Goal: Task Accomplishment & Management: Use online tool/utility

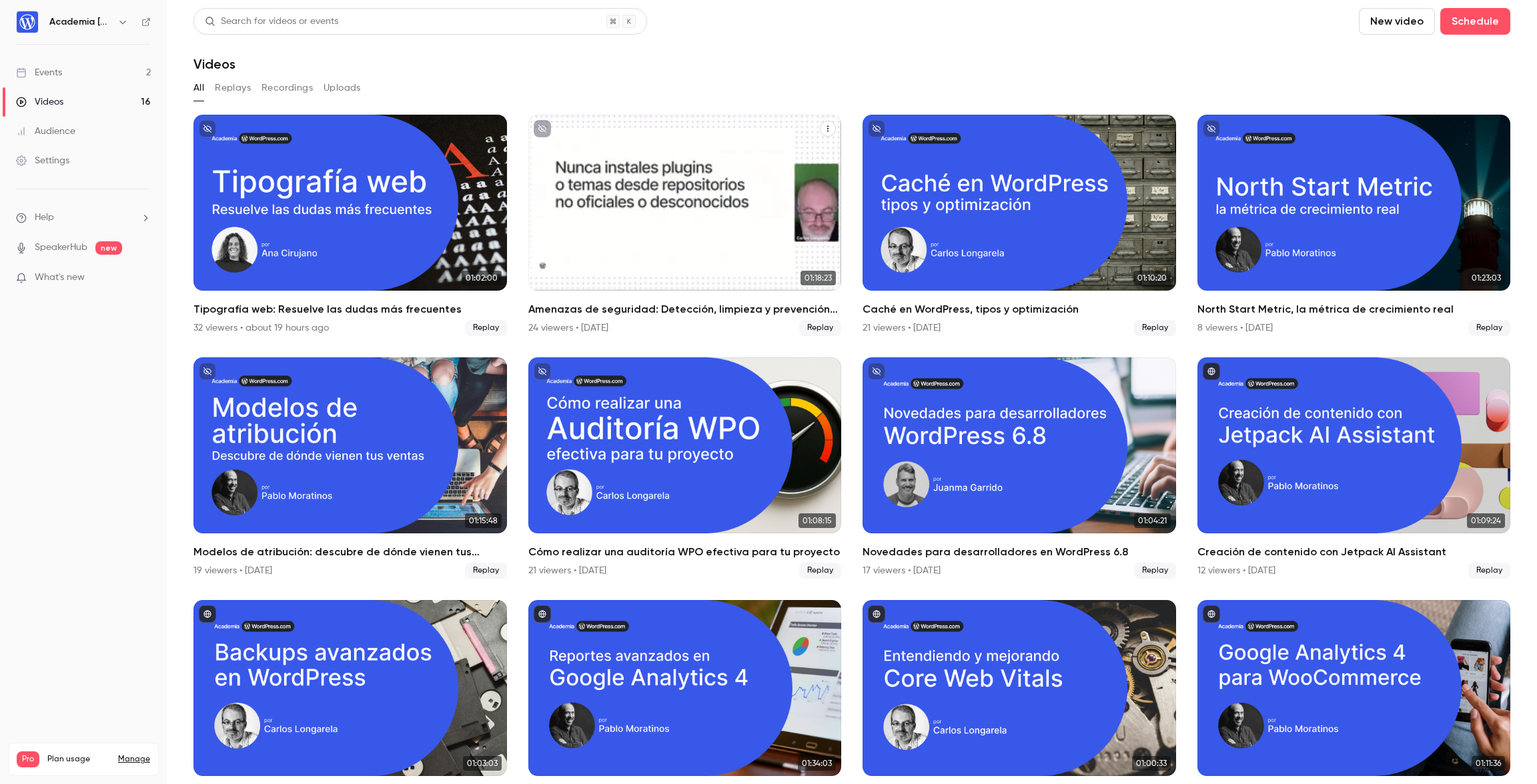
click at [669, 210] on div "Amenazas de seguridad: Detección, limpieza y prevención de amenazas" at bounding box center [685, 203] width 314 height 176
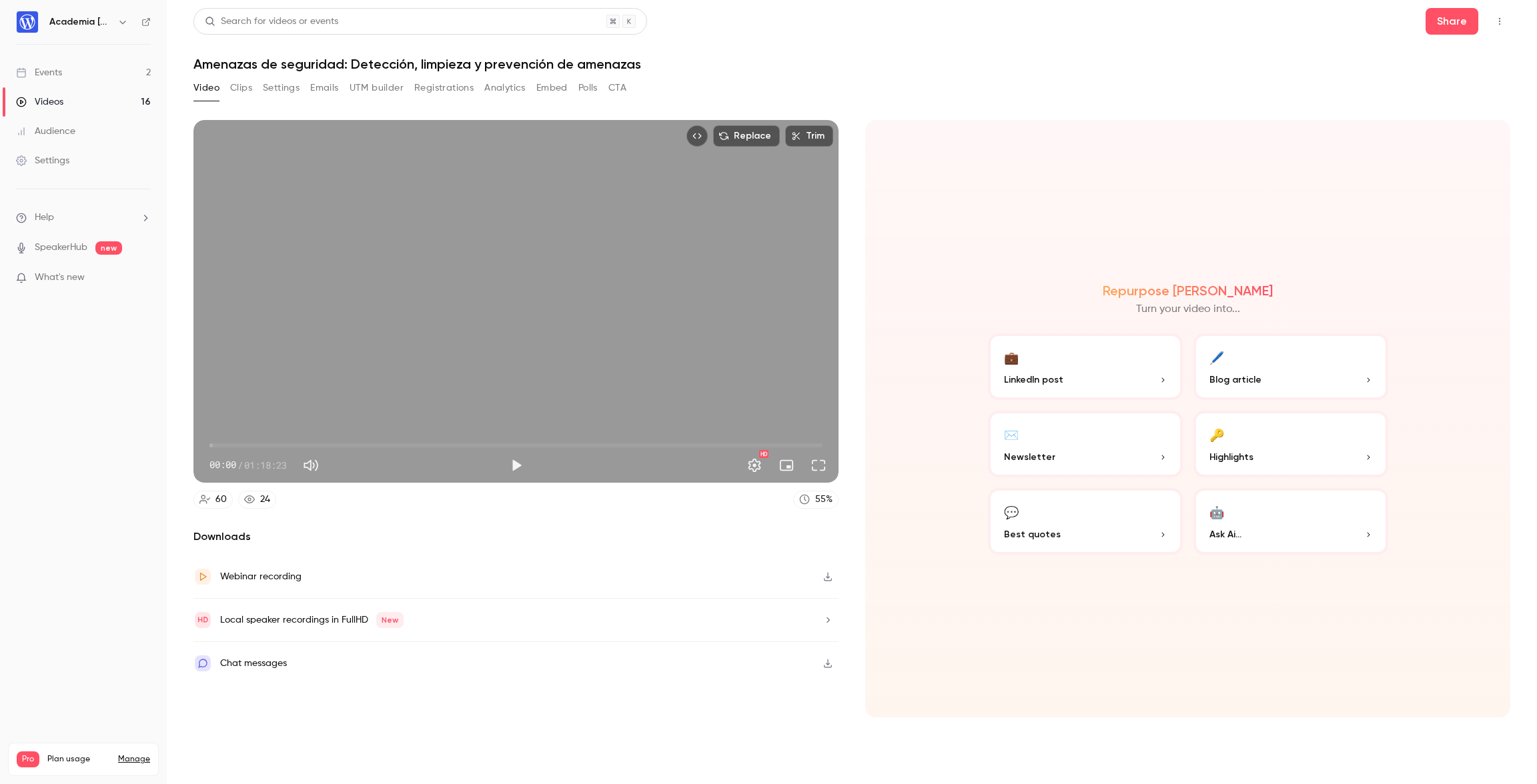
click at [829, 575] on icon "button" at bounding box center [828, 576] width 10 height 9
click at [241, 90] on button "Clips" at bounding box center [241, 87] width 22 height 21
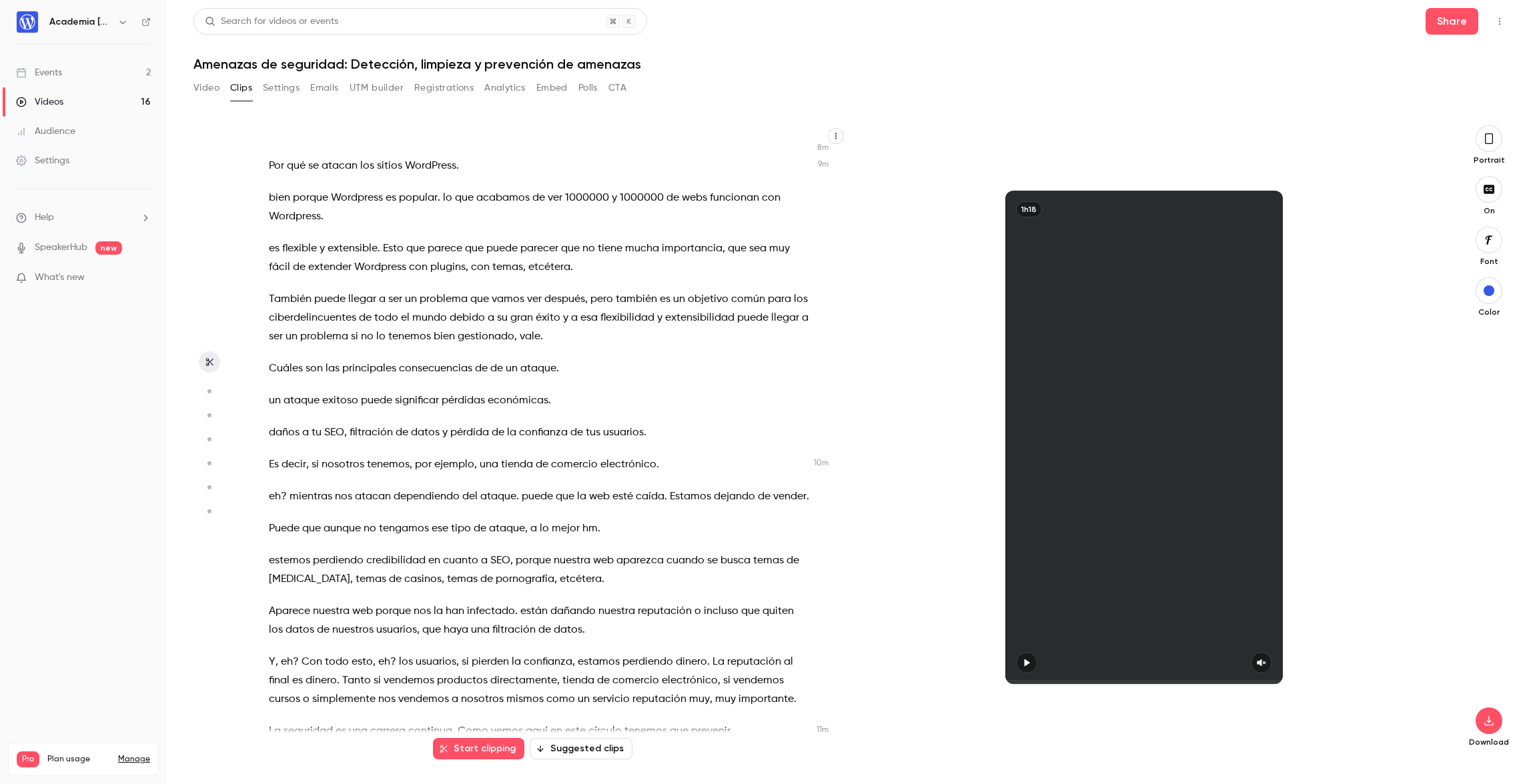
scroll to position [2911, 0]
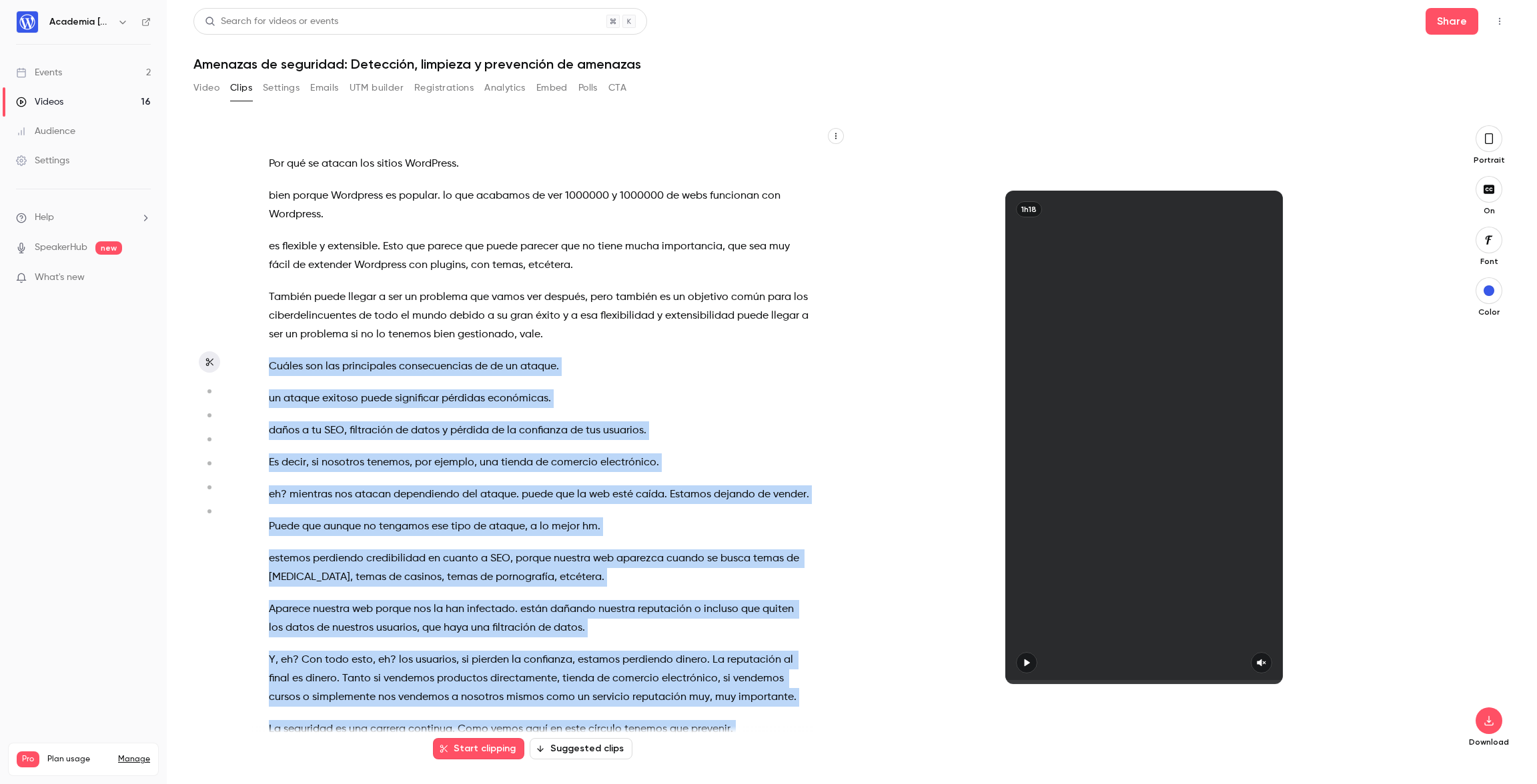
drag, startPoint x: 269, startPoint y: 272, endPoint x: 401, endPoint y: 681, distance: 429.8
click at [401, 681] on div "a YouTube . pero dice que 10 segundos y de 10 segundos nada . Pero bueno , allá…" at bounding box center [546, 444] width 588 height 610
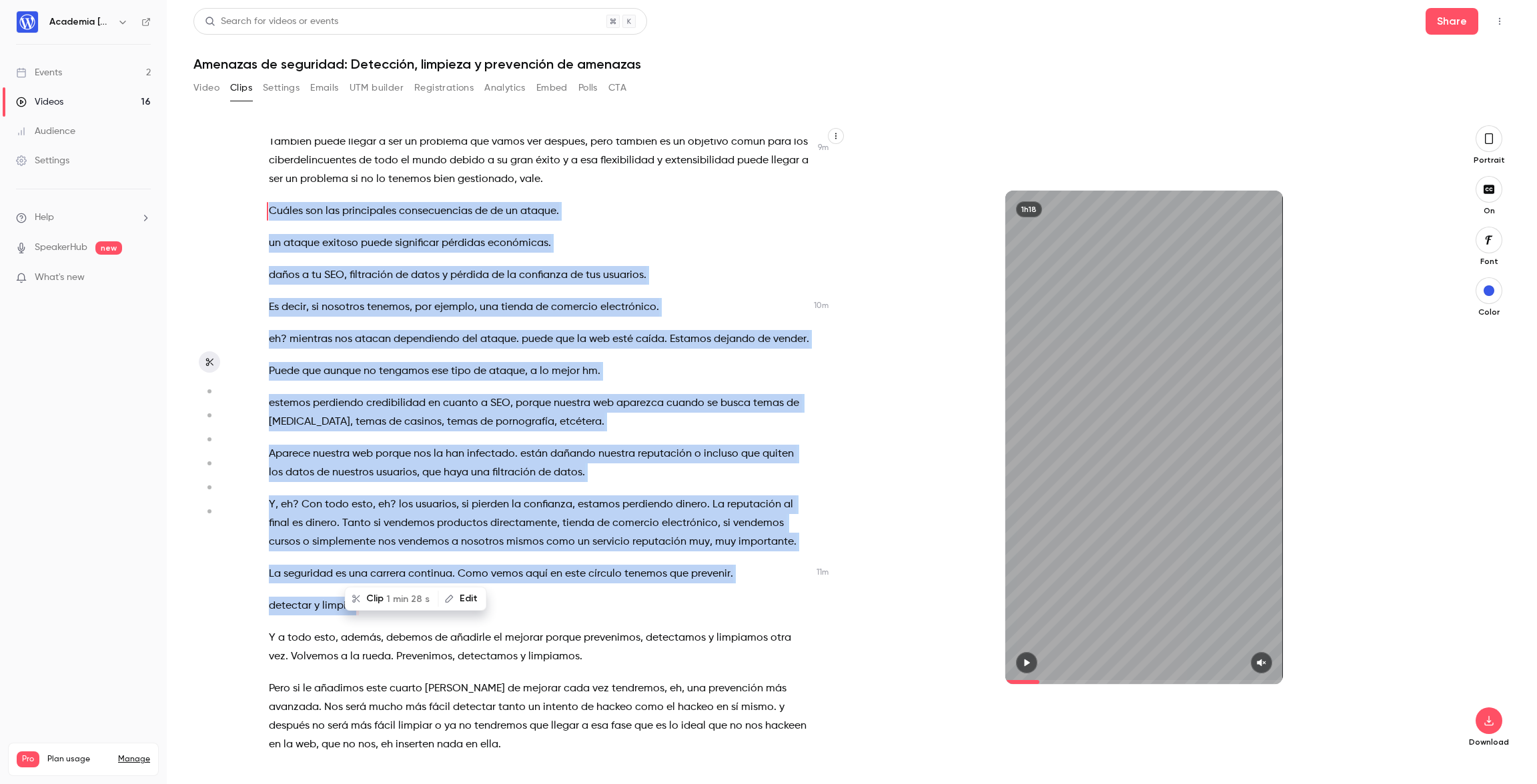
scroll to position [3023, 0]
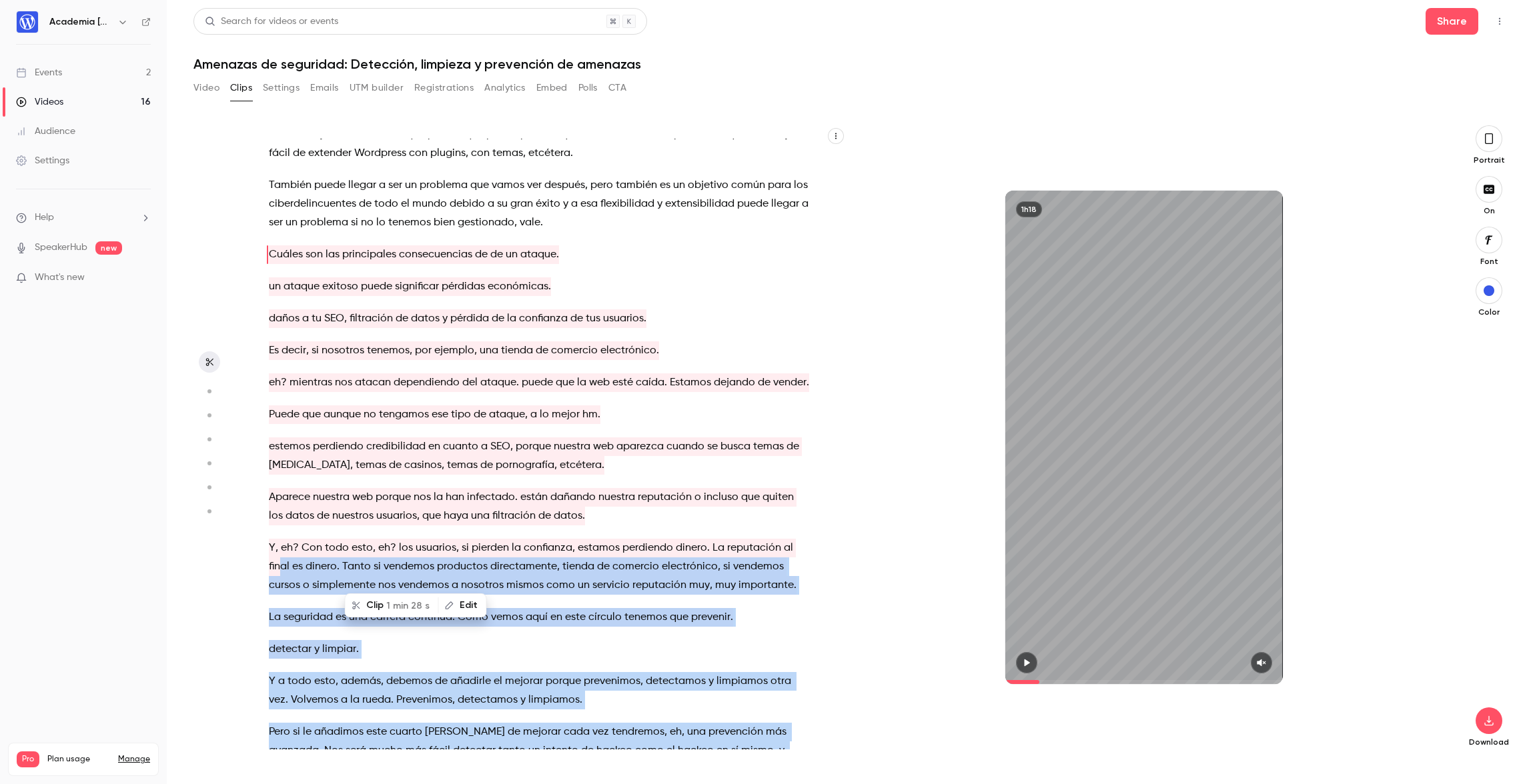
drag, startPoint x: 436, startPoint y: 713, endPoint x: 282, endPoint y: 486, distance: 274.3
click at [282, 486] on div "a YouTube . pero dice que 10 segundos y de 10 segundos nada . Pero bueno , allá…" at bounding box center [546, 444] width 588 height 610
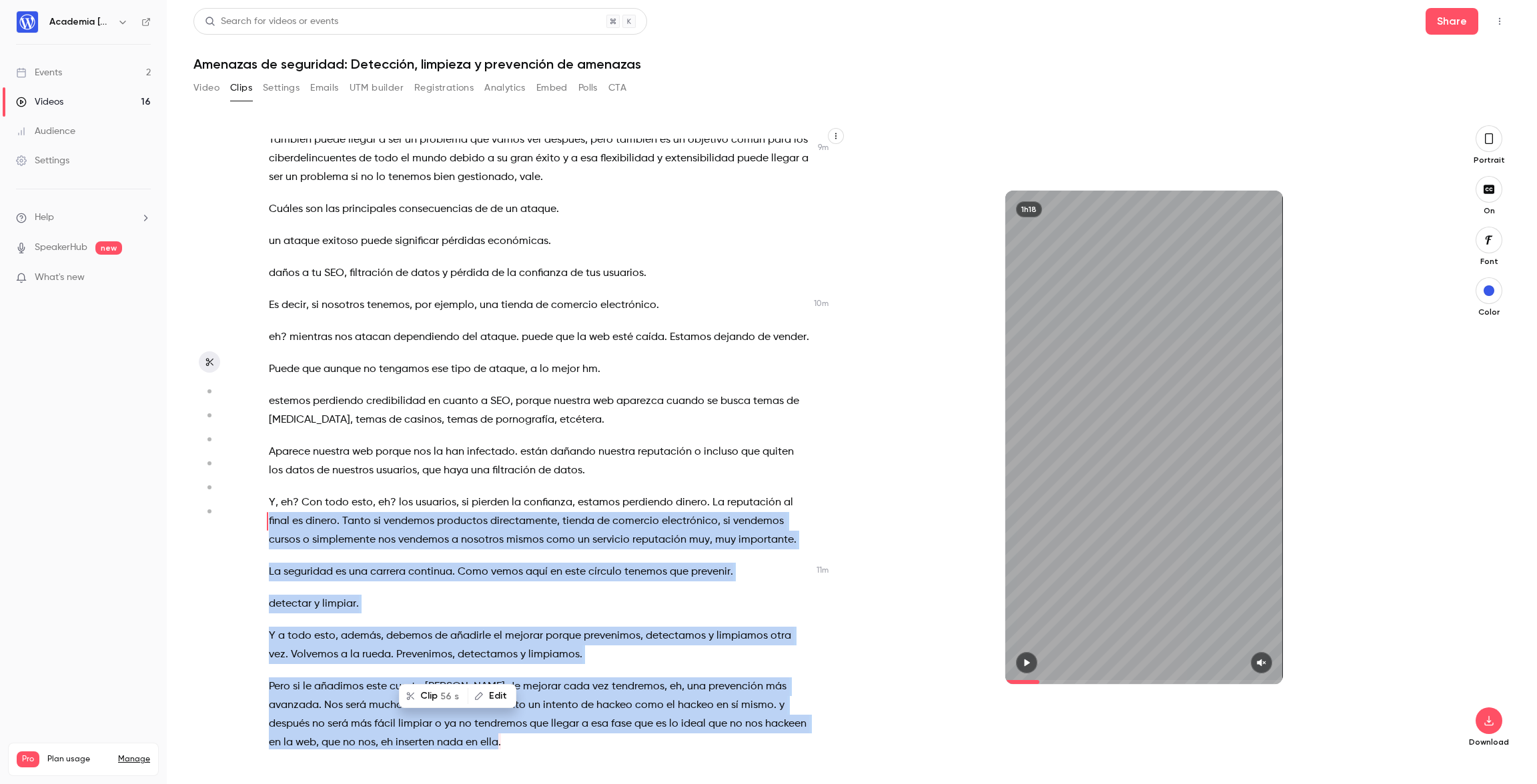
scroll to position [3071, 0]
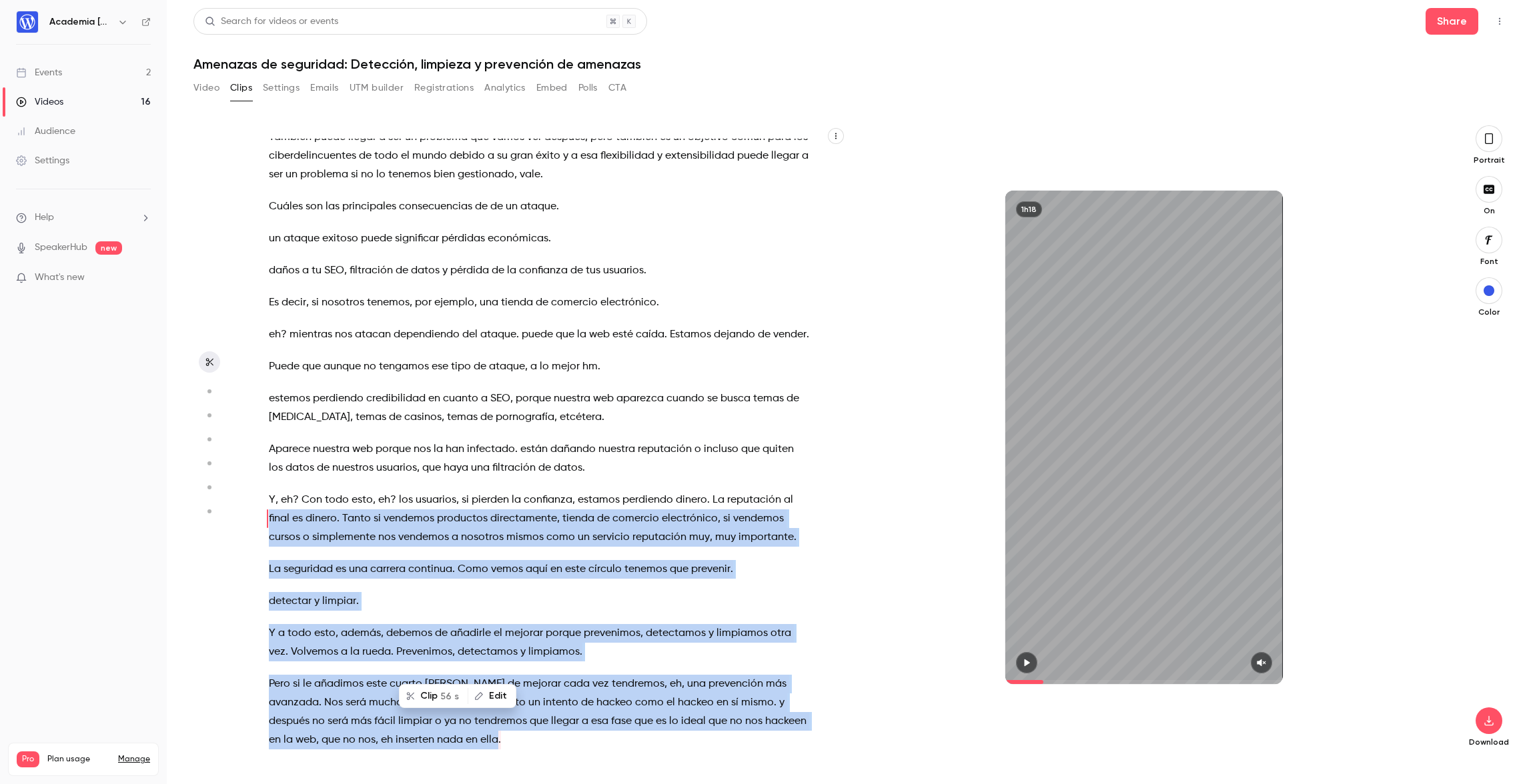
click at [396, 643] on span "Prevenimos" at bounding box center [424, 652] width 56 height 19
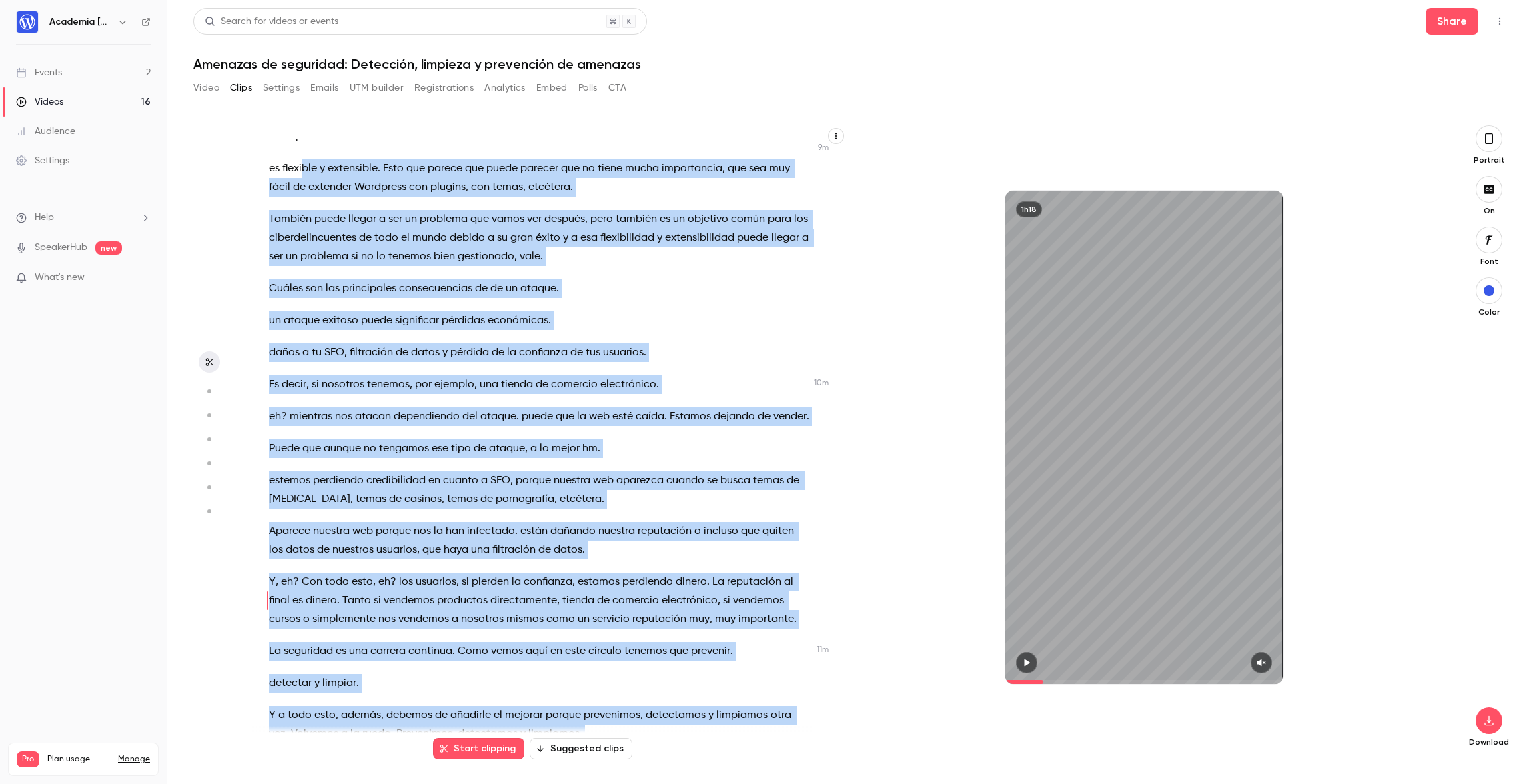
scroll to position [2766, 0]
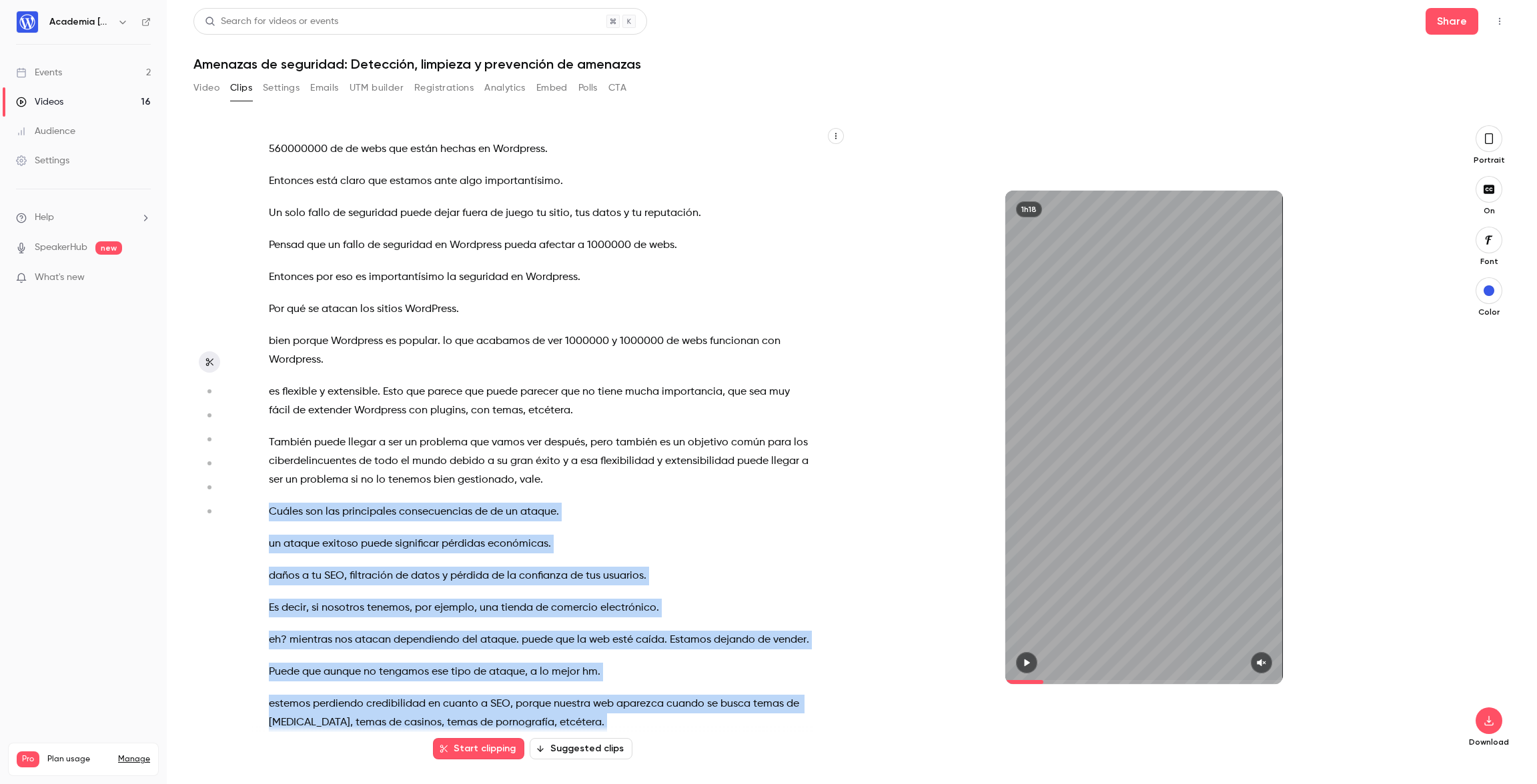
drag, startPoint x: 361, startPoint y: 561, endPoint x: 259, endPoint y: 416, distance: 177.3
click at [259, 416] on div "a YouTube . pero dice que 10 segundos y de 10 segundos nada . Pero bueno , allá…" at bounding box center [546, 444] width 588 height 610
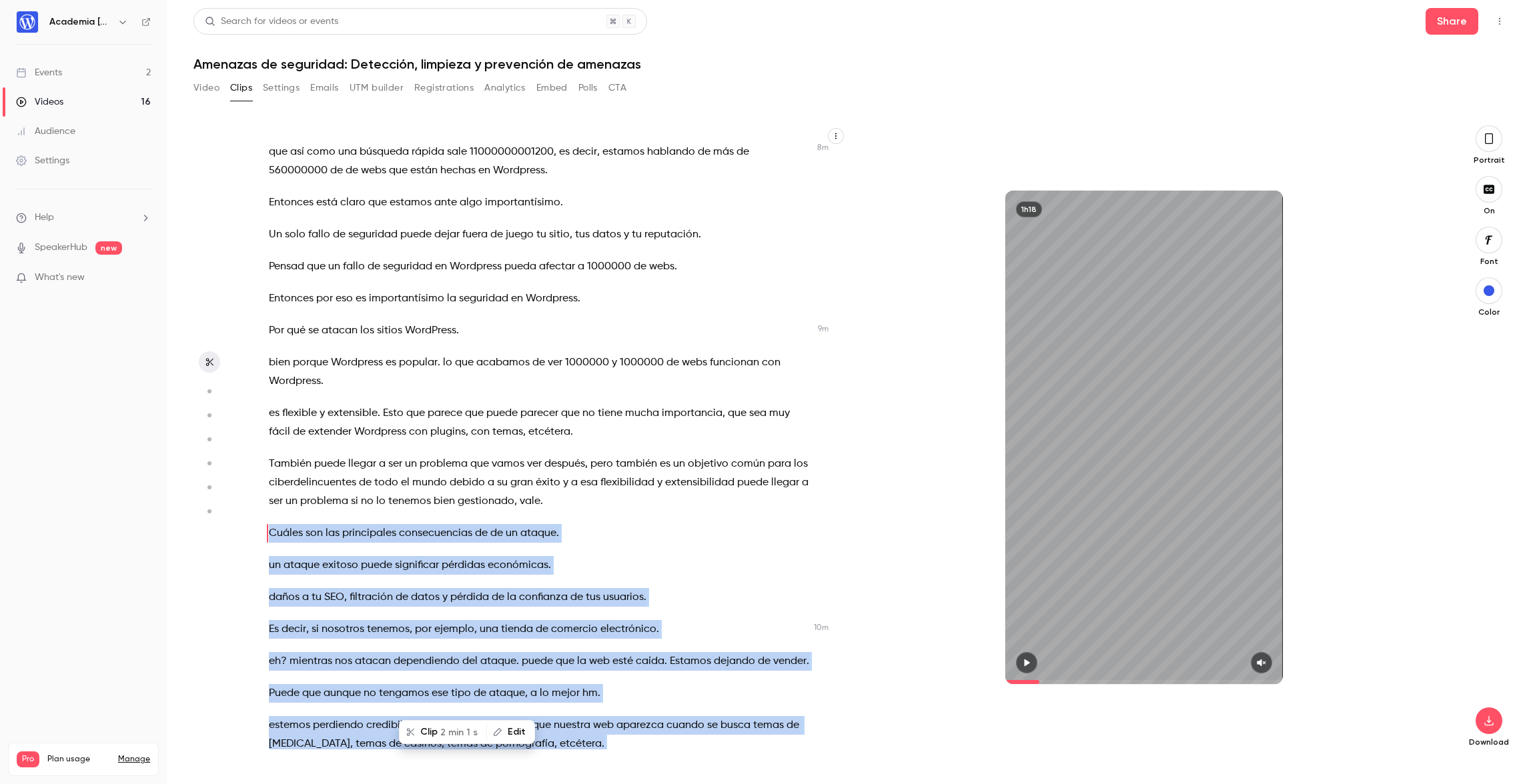
scroll to position [2740, 0]
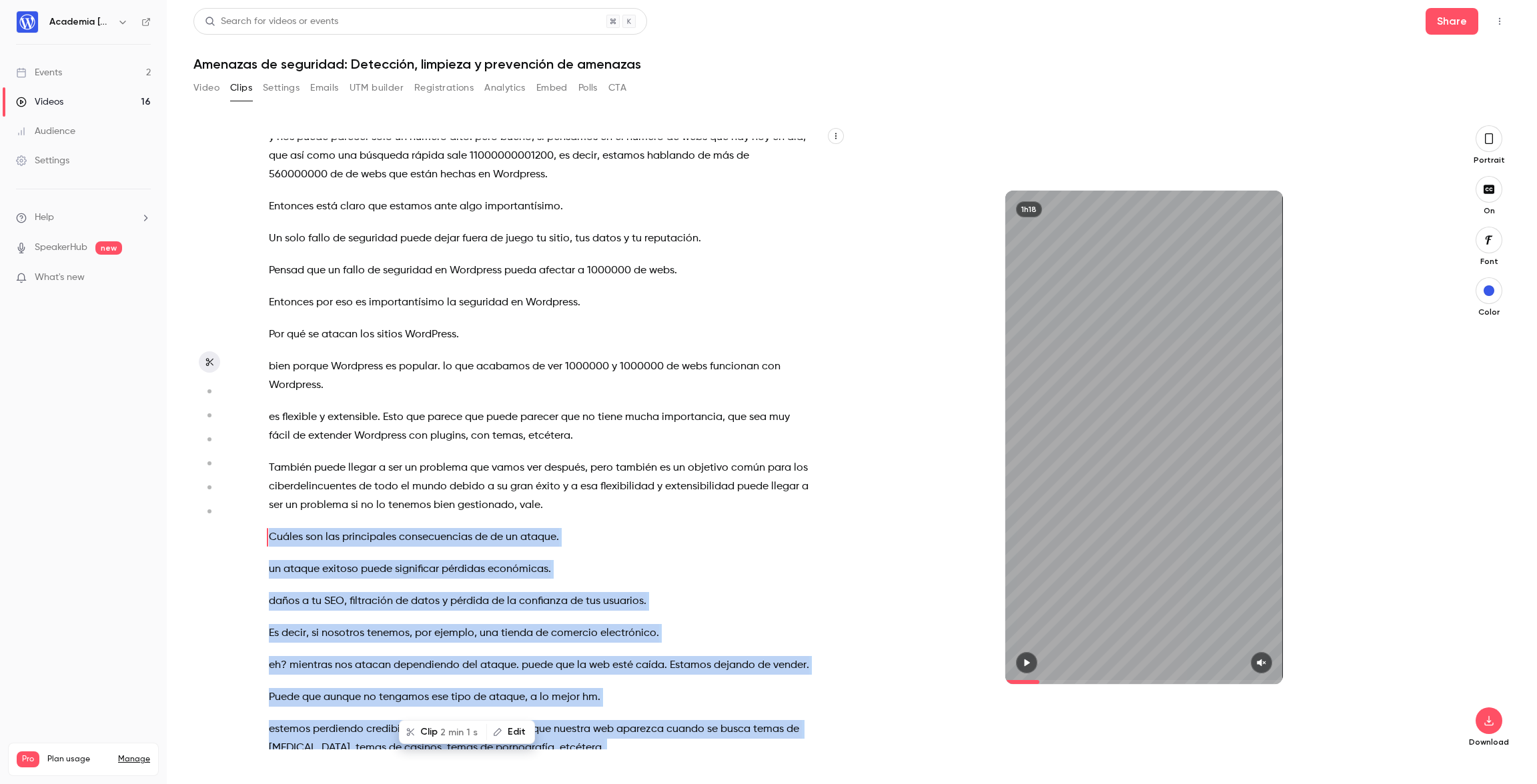
click at [444, 734] on span "2 min 1 s" at bounding box center [459, 733] width 38 height 14
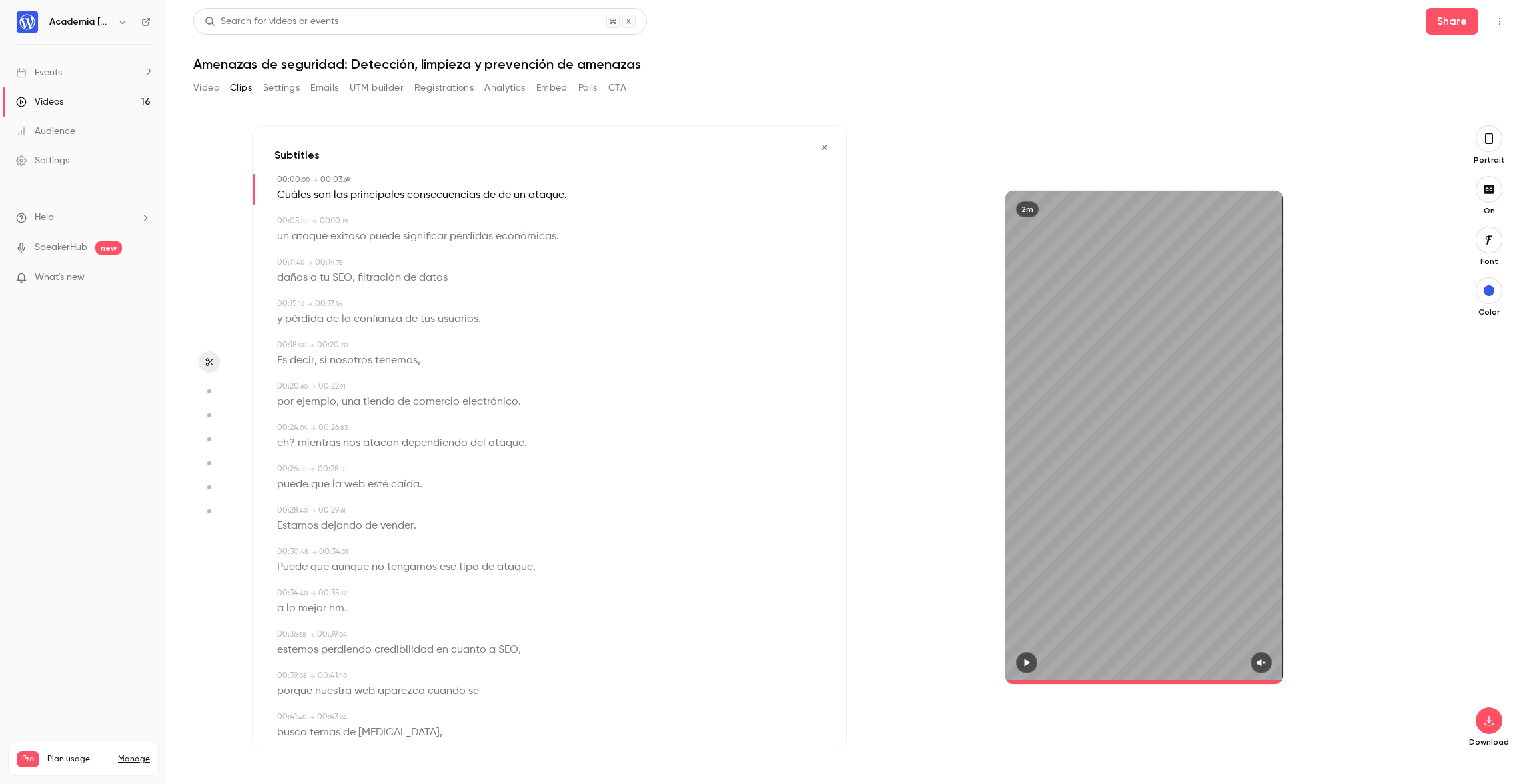
type input "*"
click at [491, 195] on span "de" at bounding box center [489, 196] width 13 height 19
click at [491, 215] on button "Edit" at bounding box center [484, 219] width 46 height 21
click at [553, 227] on button "Replace" at bounding box center [551, 223] width 60 height 27
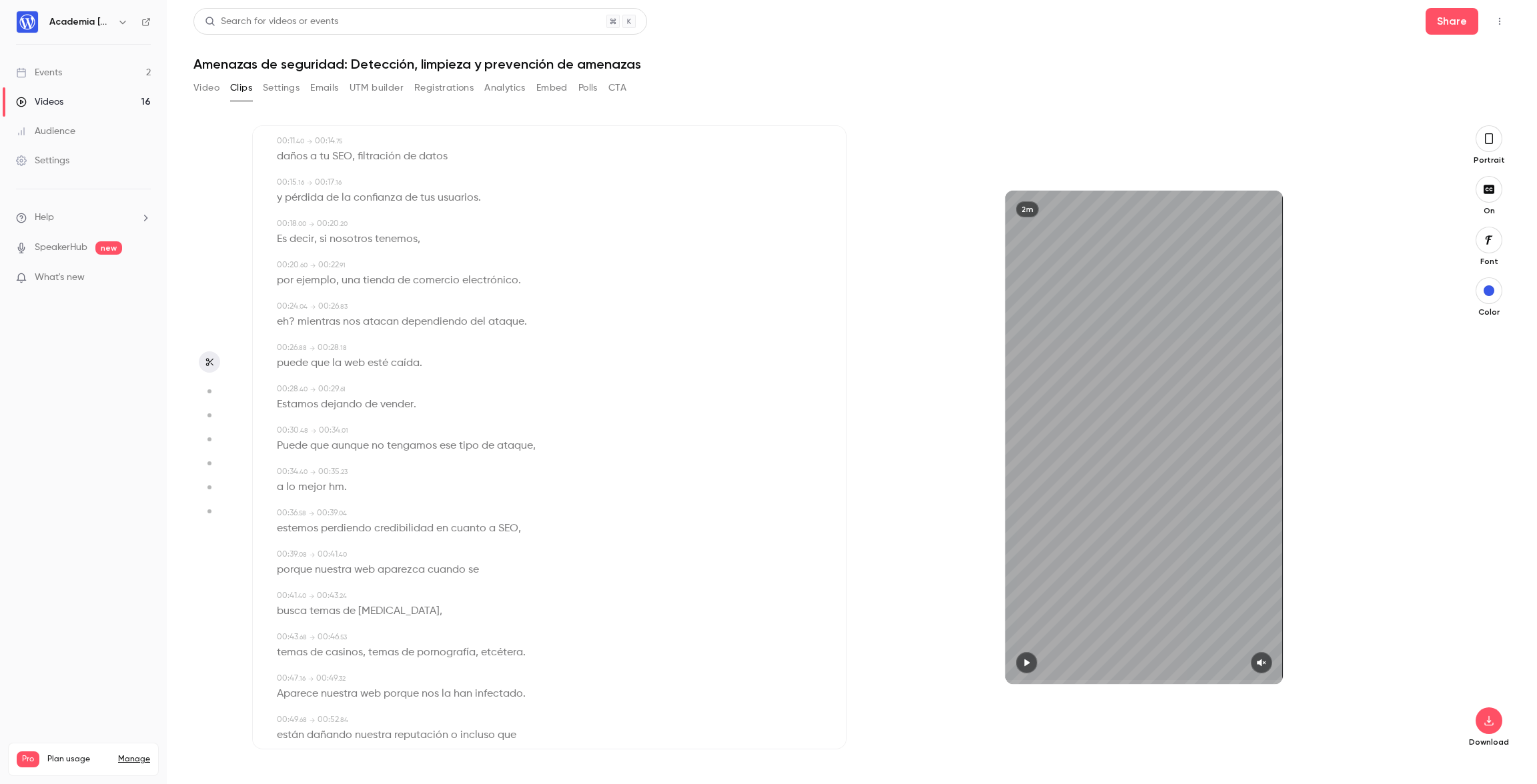
scroll to position [138, 0]
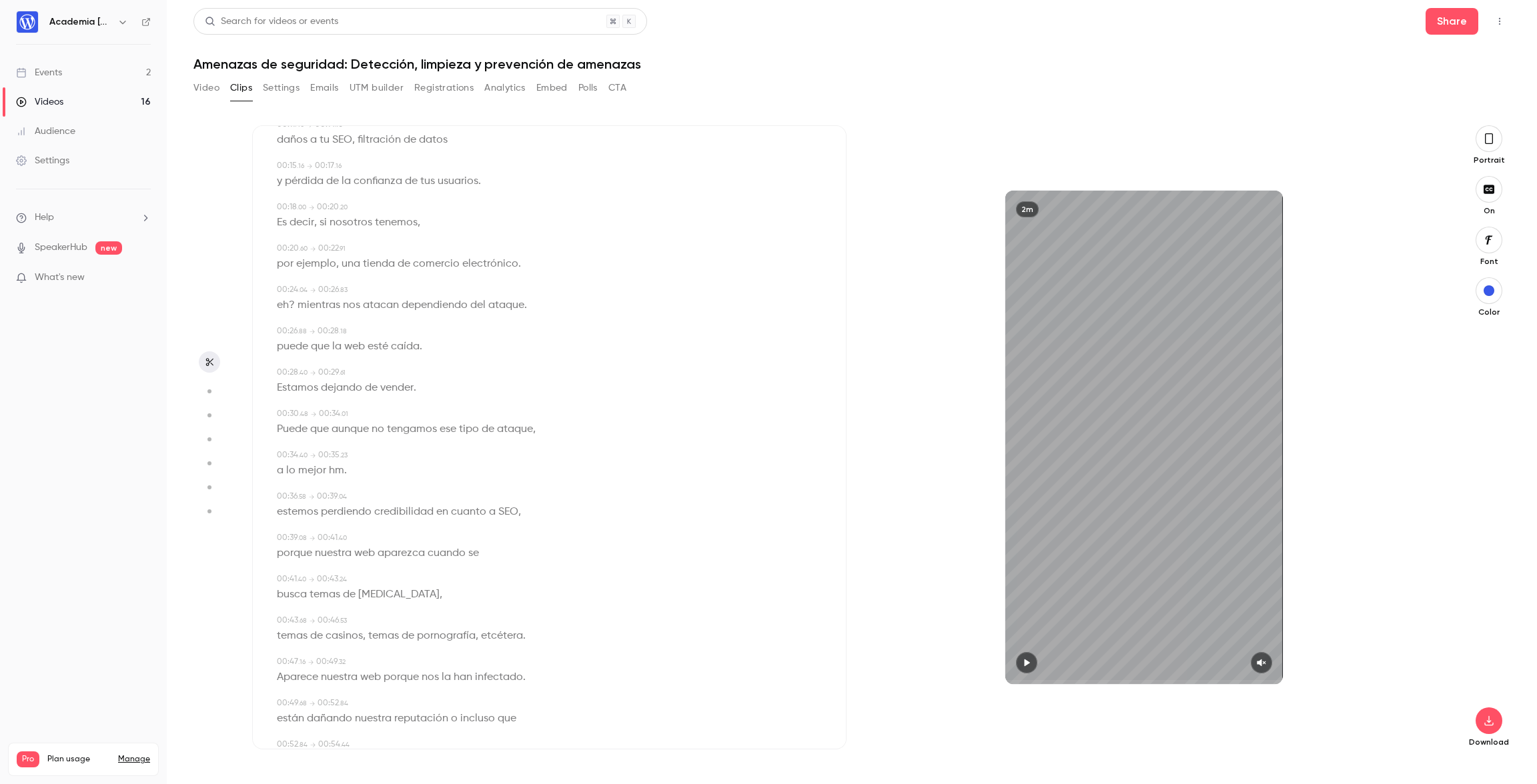
click at [289, 306] on span "?" at bounding box center [292, 305] width 6 height 19
type input "**"
click at [286, 332] on button "Edit" at bounding box center [279, 329] width 46 height 21
click at [412, 332] on button "Replace" at bounding box center [409, 333] width 60 height 27
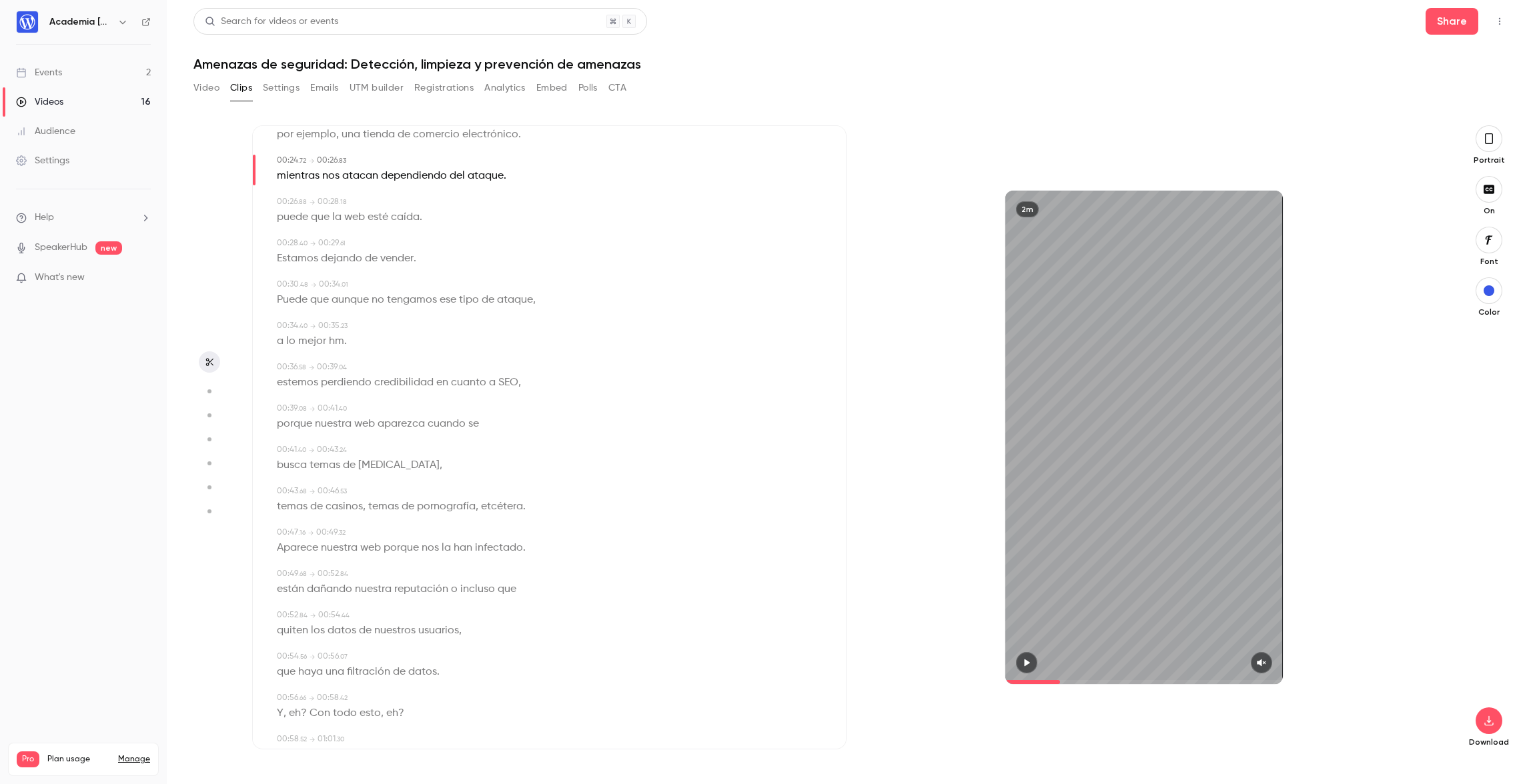
click at [341, 304] on span "aunque" at bounding box center [351, 300] width 38 height 19
click at [1266, 665] on icon "button" at bounding box center [1262, 663] width 10 height 9
click at [1025, 659] on icon "button" at bounding box center [1026, 663] width 10 height 9
click at [1026, 660] on icon "button" at bounding box center [1026, 663] width 10 height 9
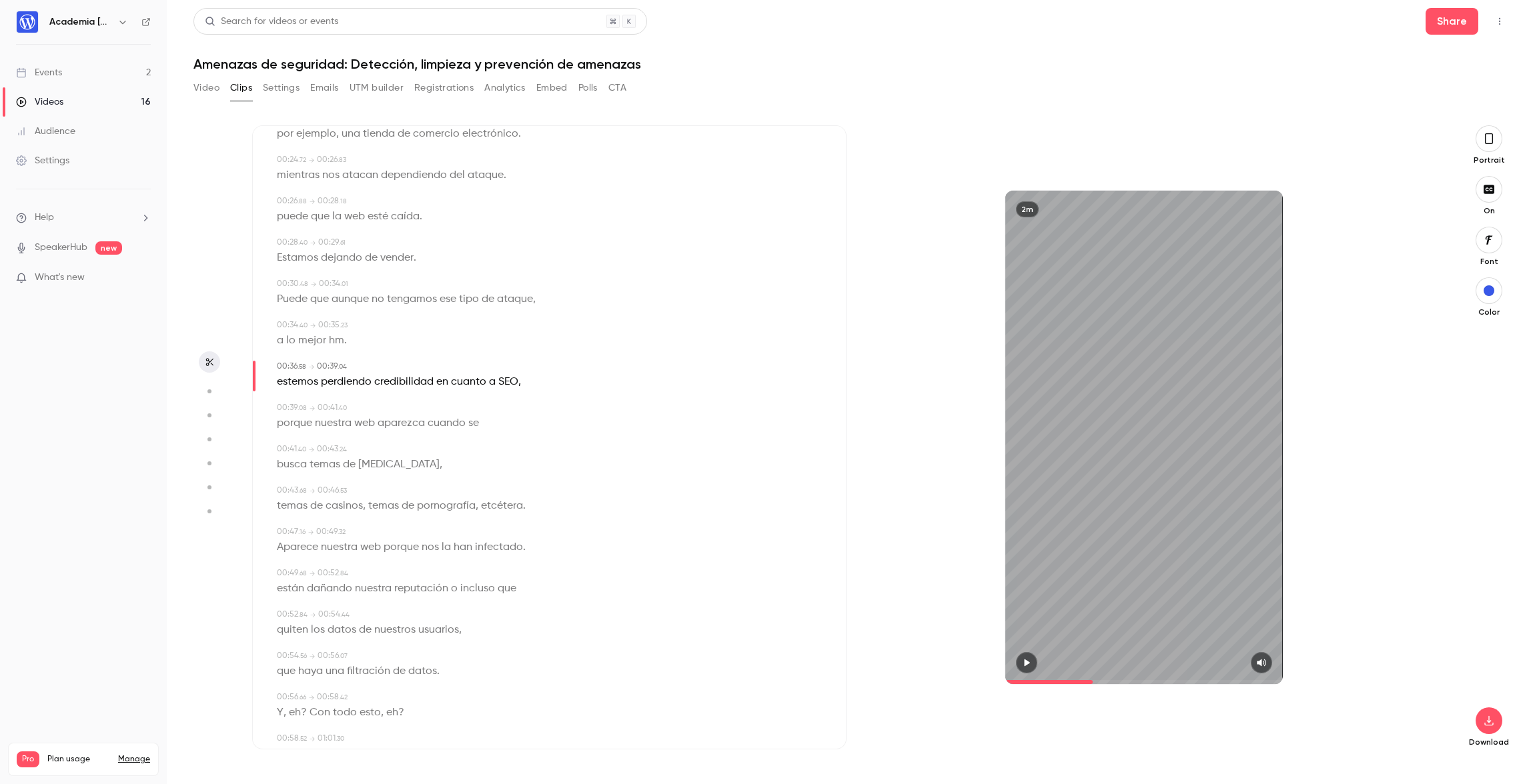
scroll to position [263, 0]
click at [331, 346] on span "hm" at bounding box center [336, 345] width 15 height 19
type input "****"
click at [331, 368] on button "Edit" at bounding box center [331, 369] width 46 height 21
click at [399, 379] on button "Replace" at bounding box center [409, 374] width 60 height 27
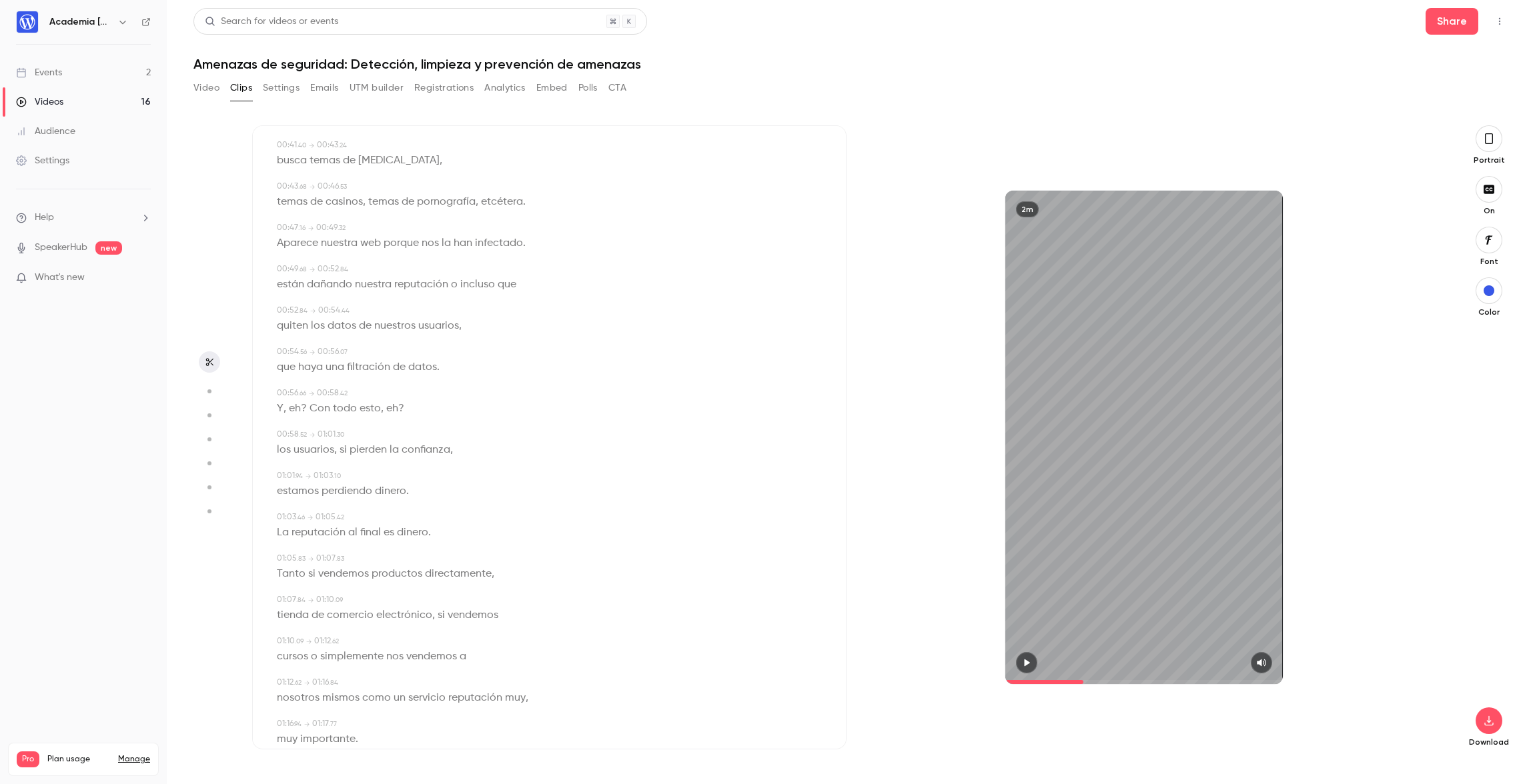
scroll to position [544, 0]
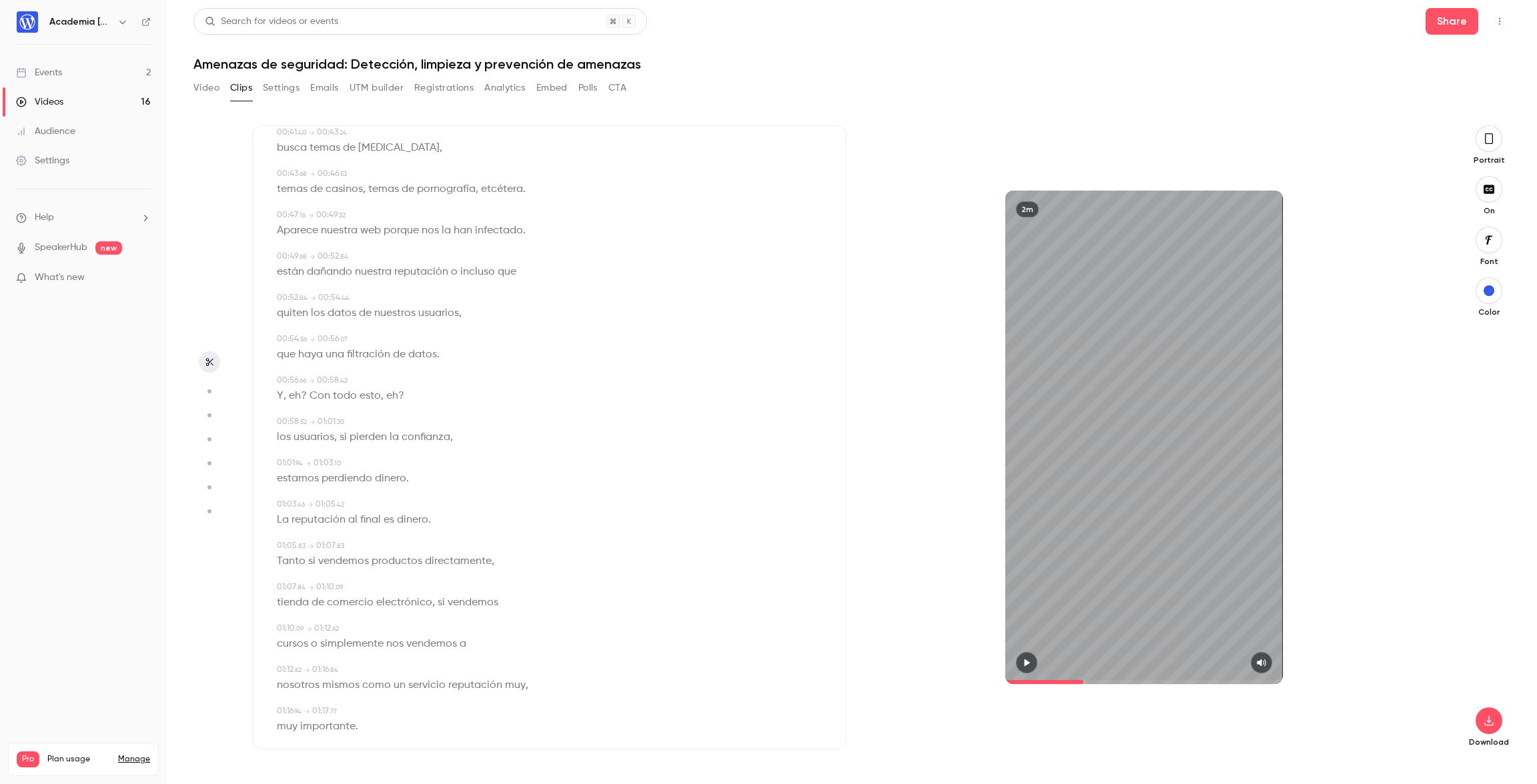
click at [295, 395] on span "eh" at bounding box center [295, 396] width 12 height 19
type input "****"
click at [298, 418] on button "Edit" at bounding box center [291, 420] width 46 height 21
click at [418, 422] on button "Replace" at bounding box center [409, 424] width 60 height 27
type input "****"
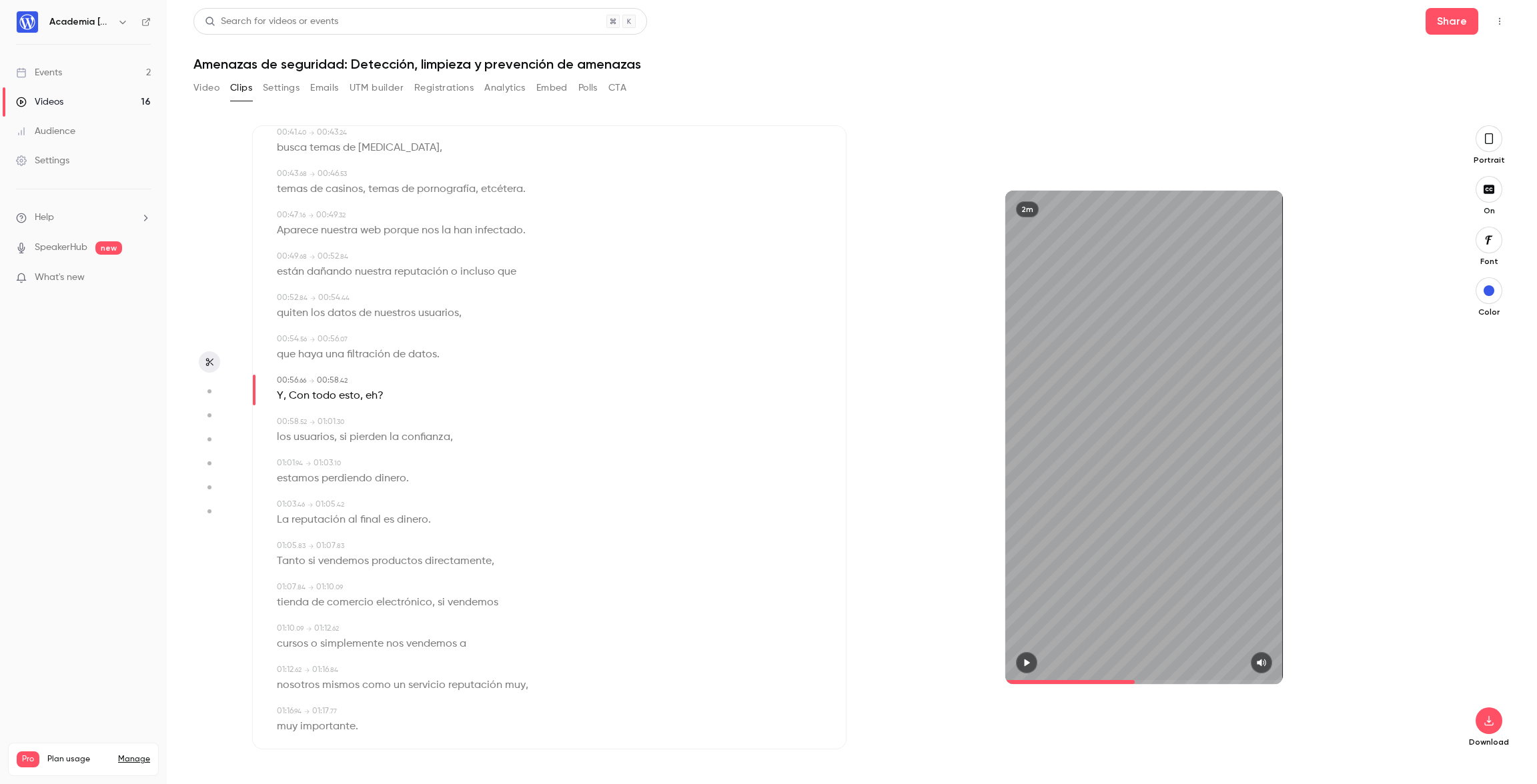
click at [375, 396] on span "eh" at bounding box center [371, 396] width 12 height 19
click at [370, 421] on button "Edit" at bounding box center [365, 420] width 46 height 21
click at [440, 424] on button "Replace" at bounding box center [432, 424] width 60 height 27
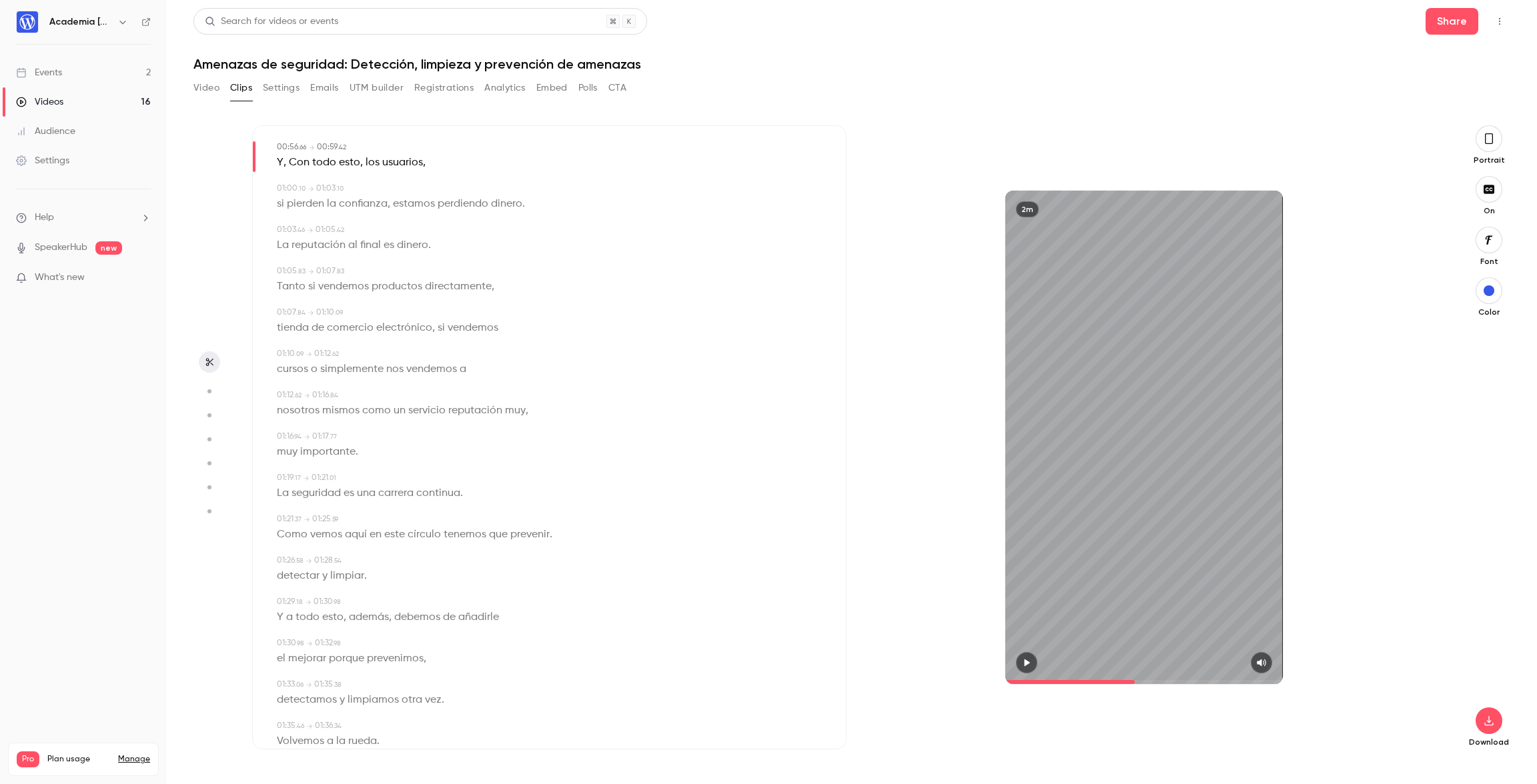
scroll to position [779, 0]
click at [511, 410] on span "muy" at bounding box center [515, 409] width 21 height 19
click at [405, 503] on div "00:00 . 00 → 00:03 . 69 Cuáles son las principales consecuencias de un ataque .…" at bounding box center [549, 284] width 550 height 1777
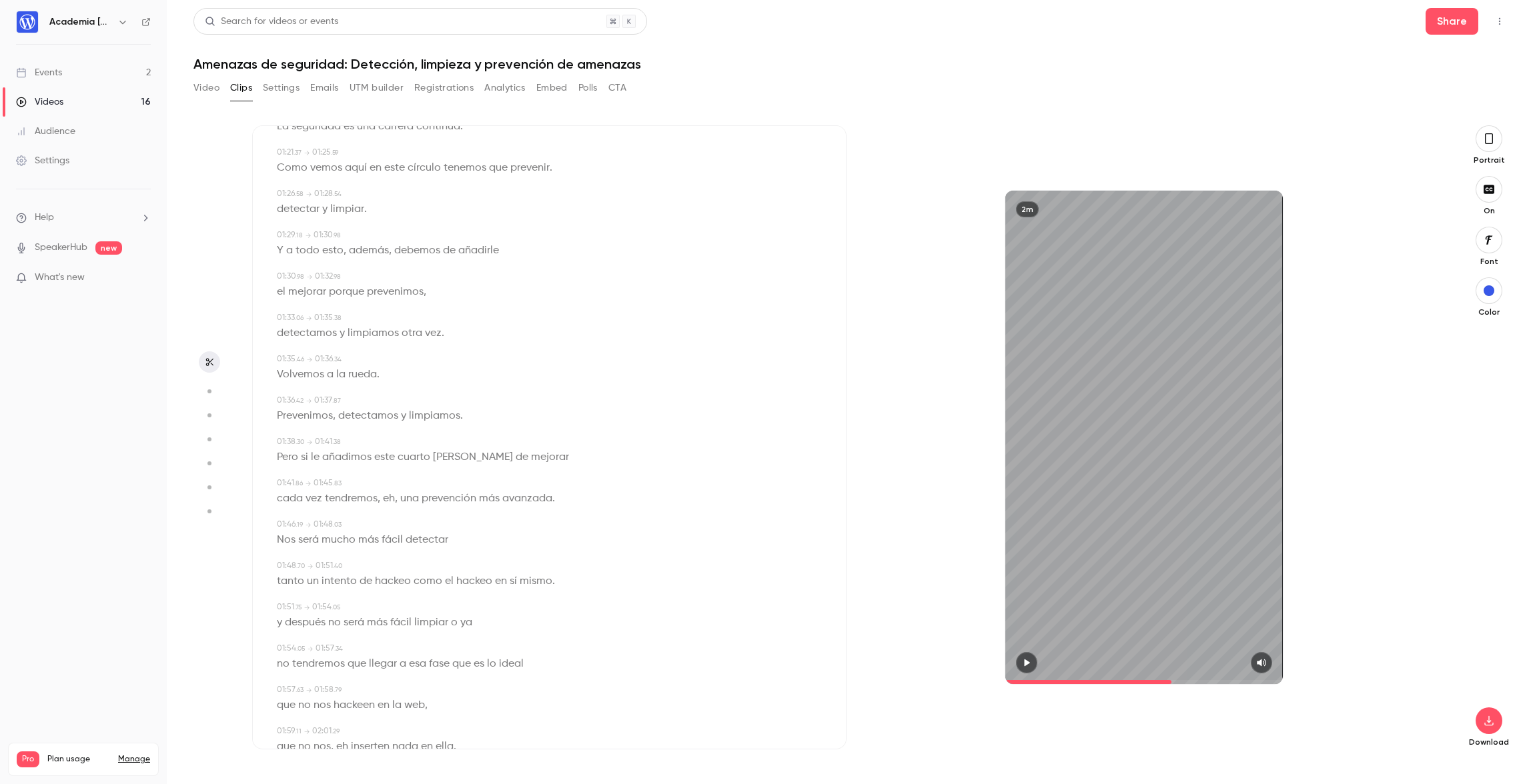
scroll to position [1155, 0]
click at [385, 488] on span "eh" at bounding box center [389, 487] width 12 height 19
type input "*****"
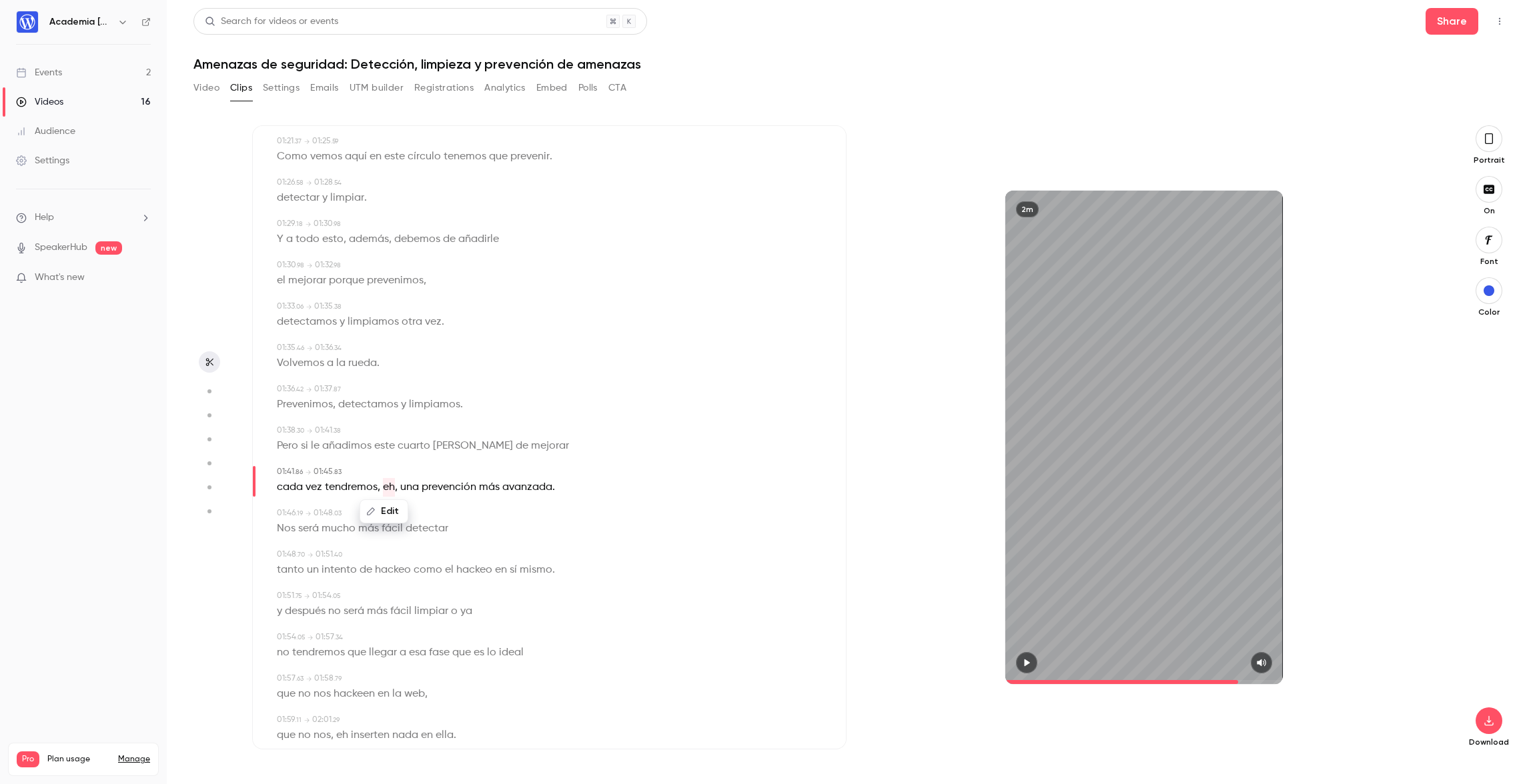
click at [393, 512] on button "Edit" at bounding box center [384, 511] width 46 height 21
click at [441, 516] on button "Replace" at bounding box center [451, 516] width 60 height 27
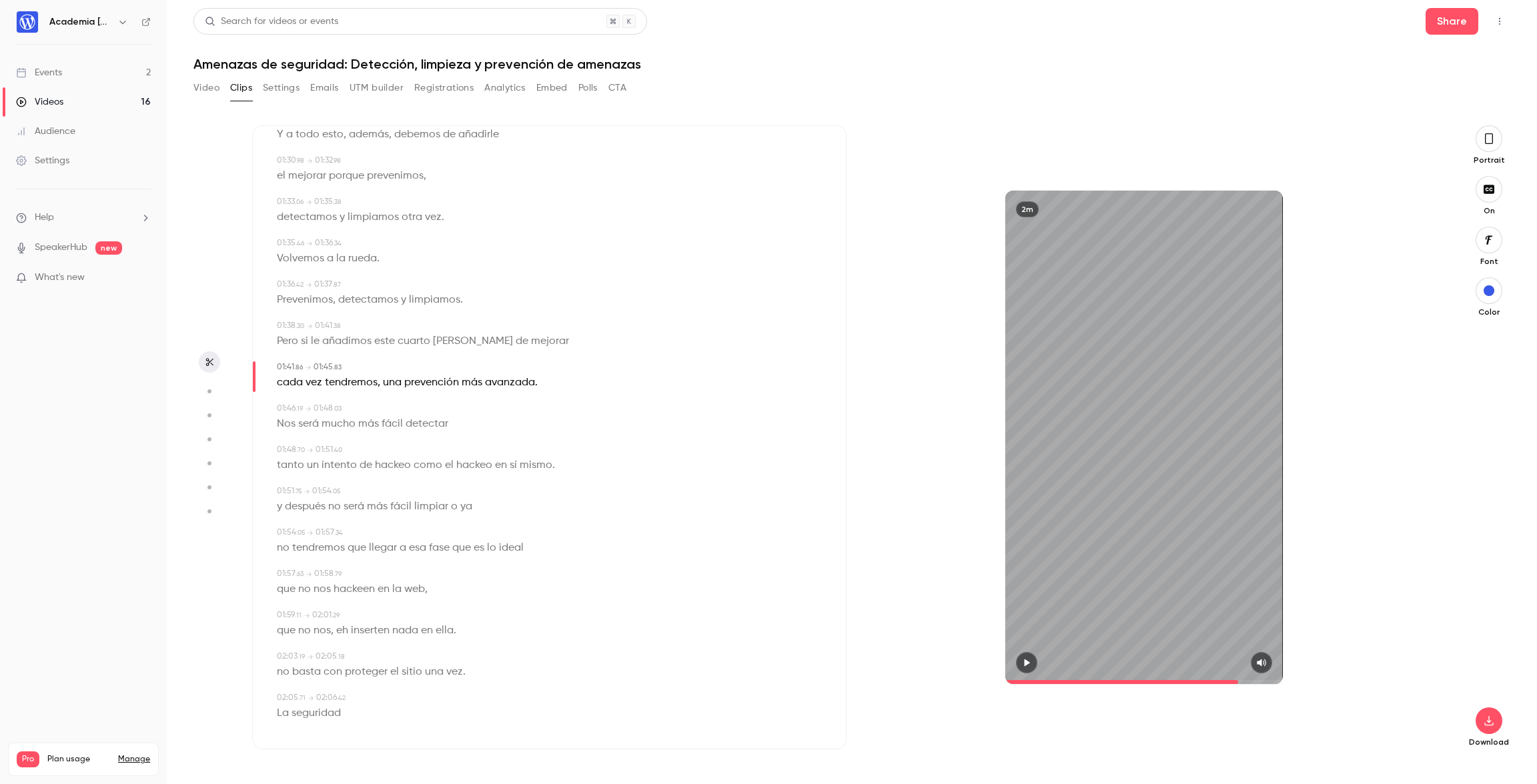
scroll to position [1265, 0]
click at [341, 625] on span "eh" at bounding box center [342, 625] width 12 height 19
type input "*****"
click at [346, 646] on button "Edit" at bounding box center [338, 648] width 46 height 21
click at [405, 653] on button "Replace" at bounding box center [409, 653] width 60 height 27
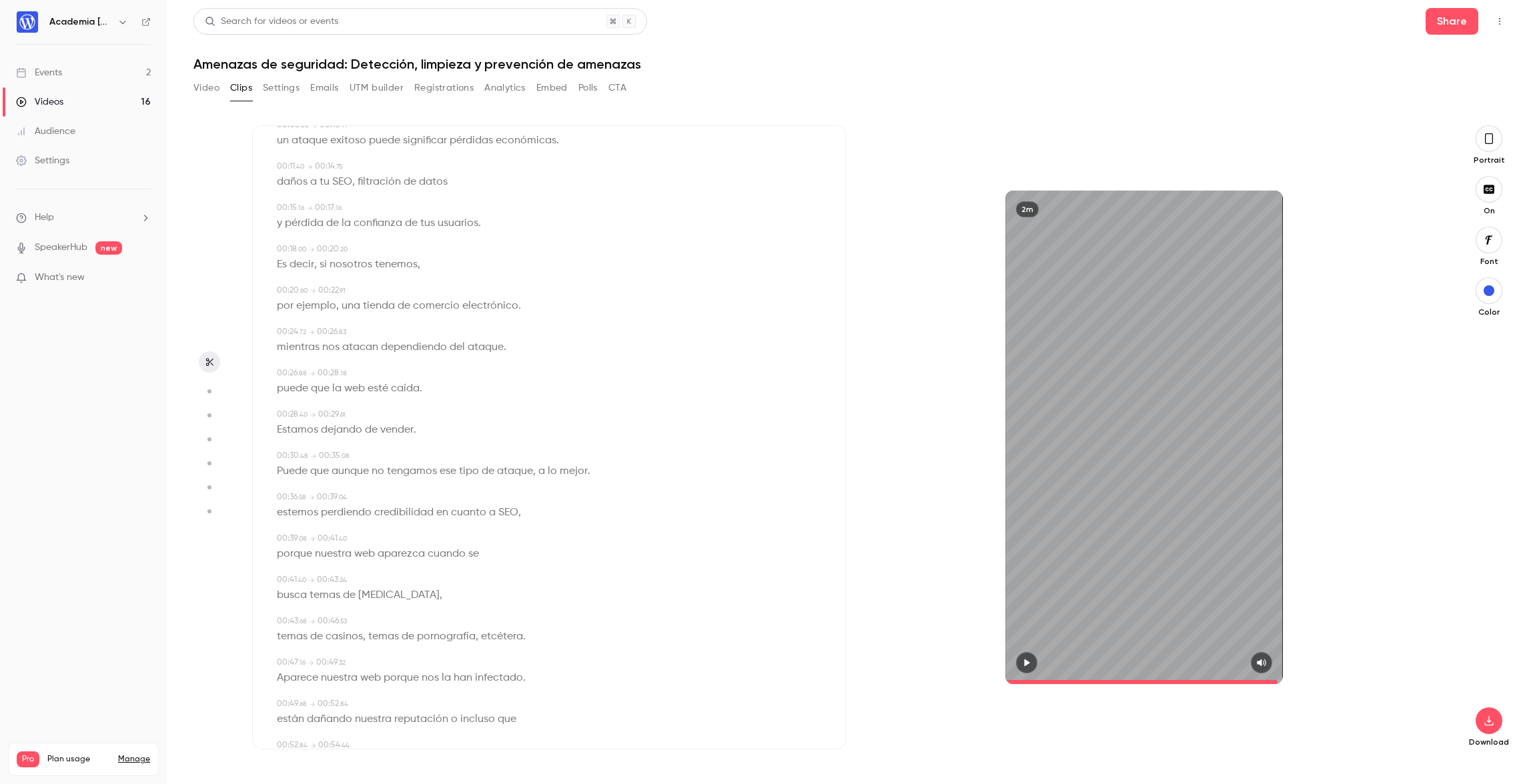
scroll to position [0, 0]
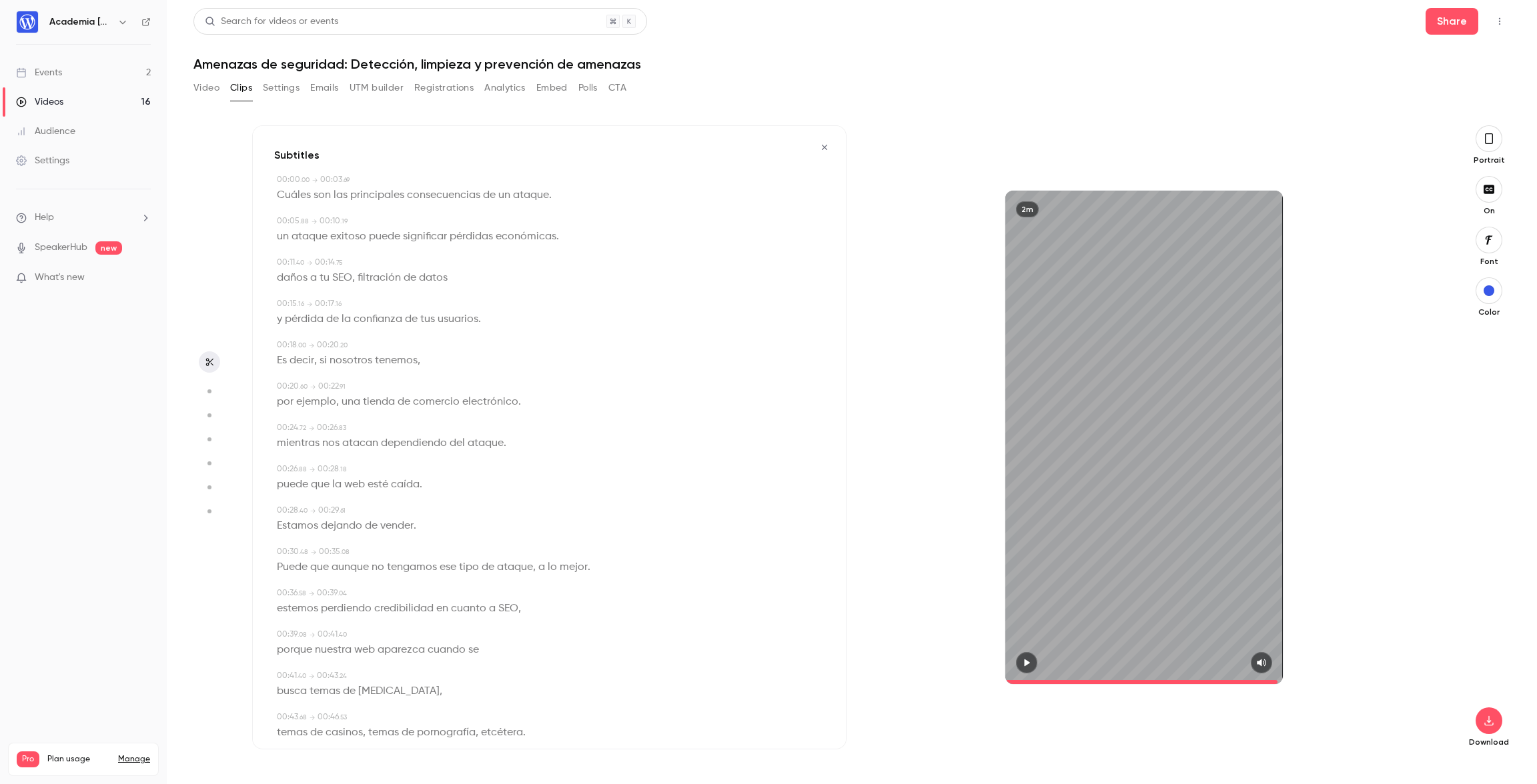
click at [824, 147] on icon "button" at bounding box center [825, 147] width 5 height 5
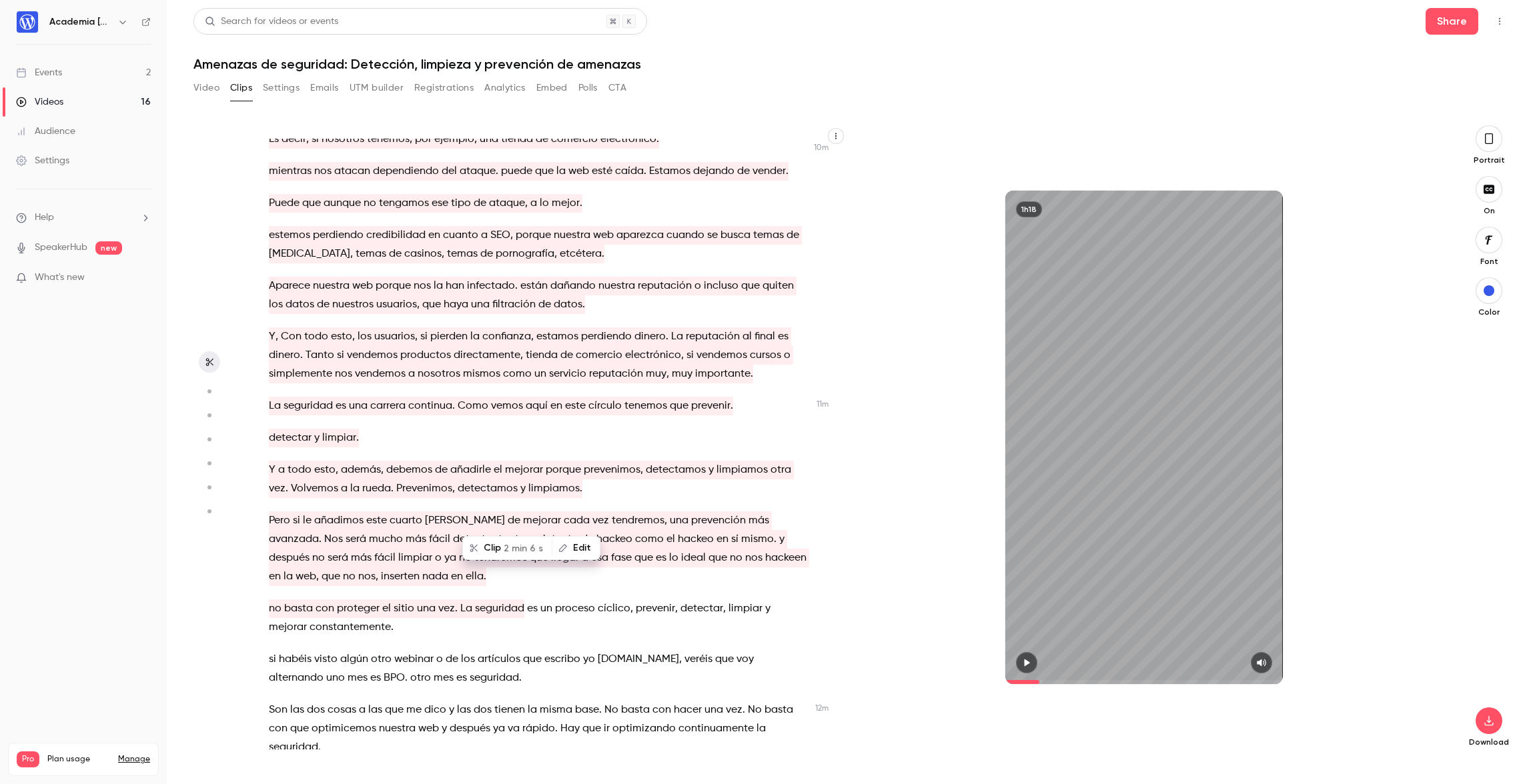
scroll to position [3193, 0]
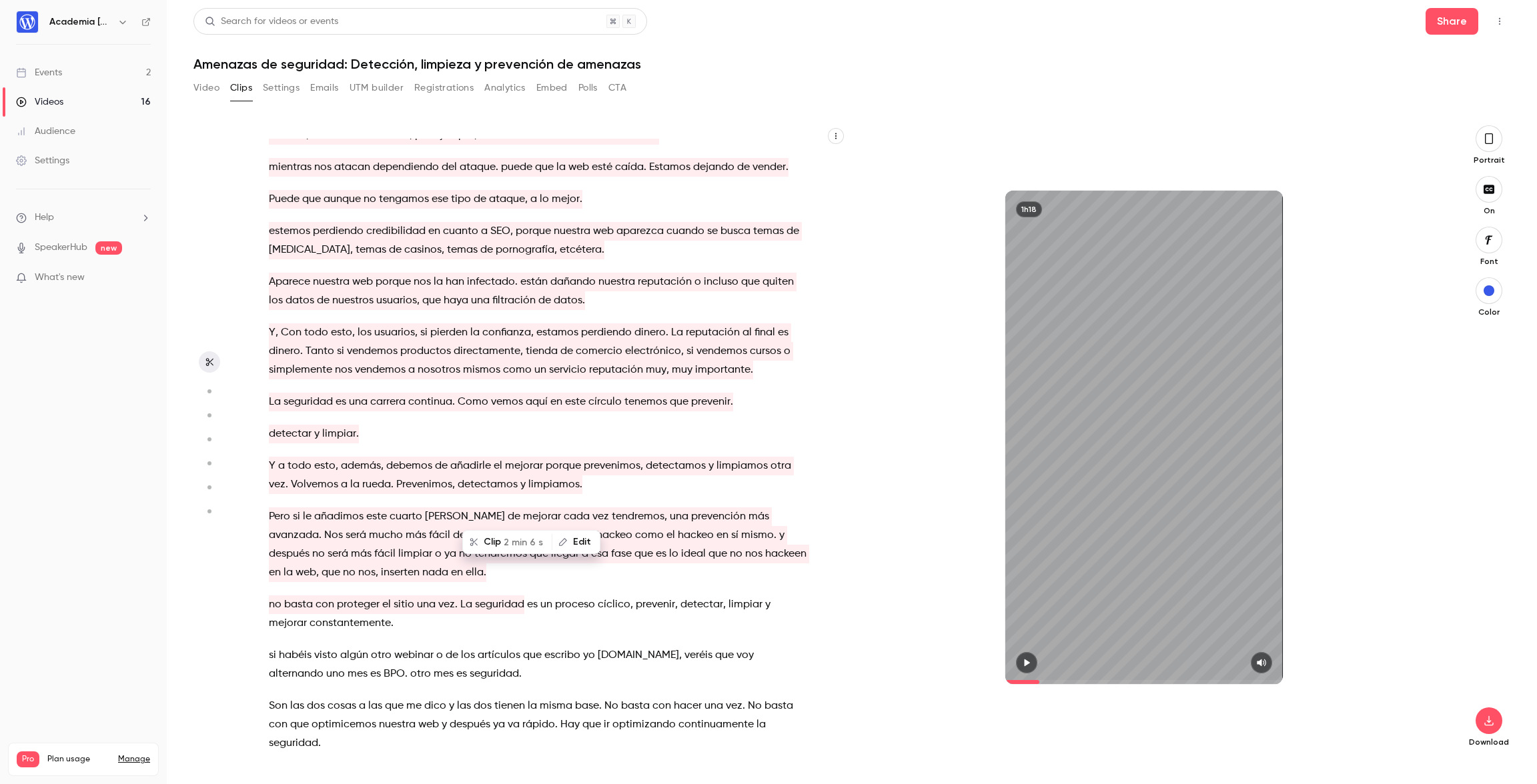
click at [389, 507] on p "Pero si le añadimos este cuarto [PERSON_NAME] de mejorar cada vez tendremos , u…" at bounding box center [539, 544] width 541 height 74
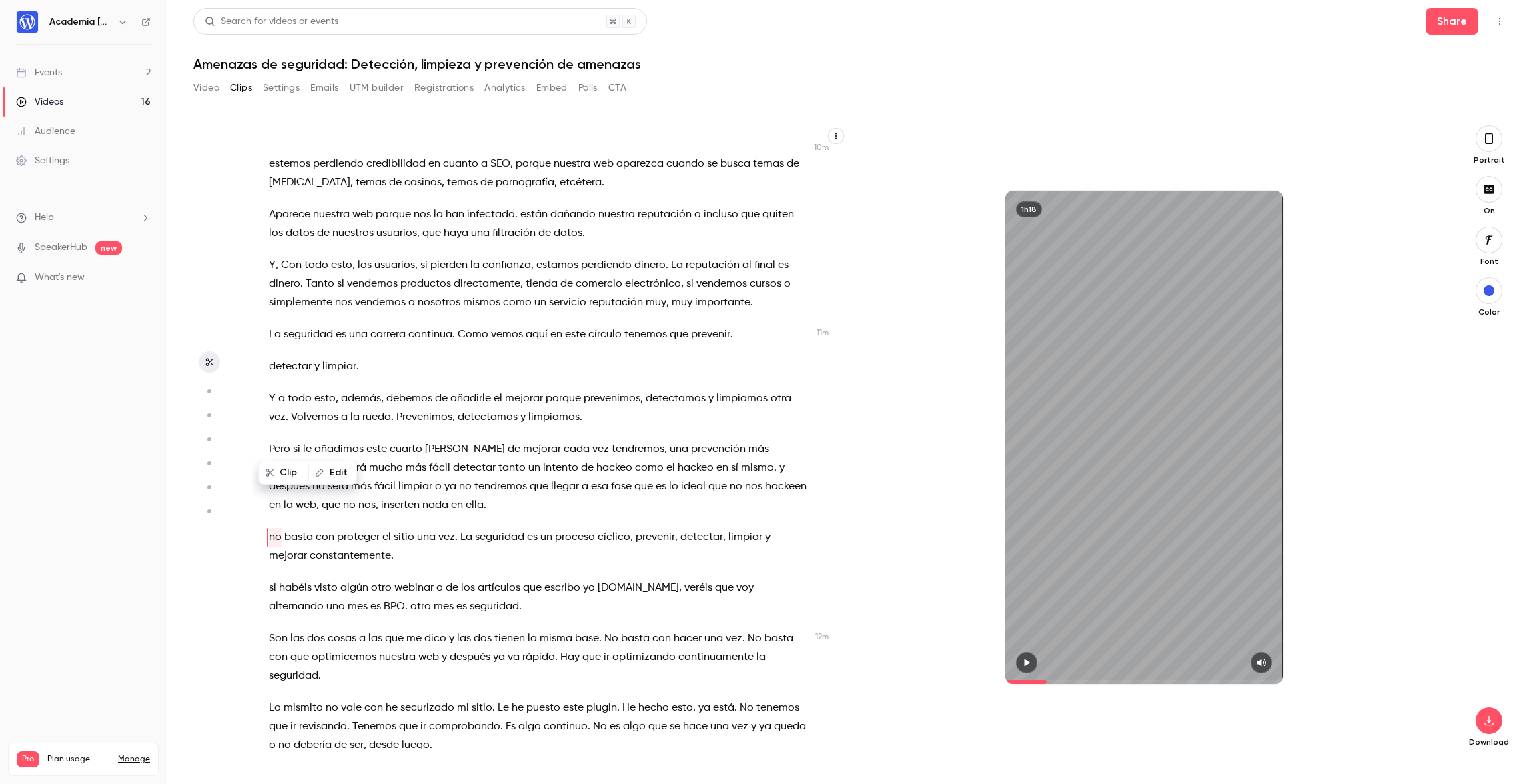
scroll to position [3263, 0]
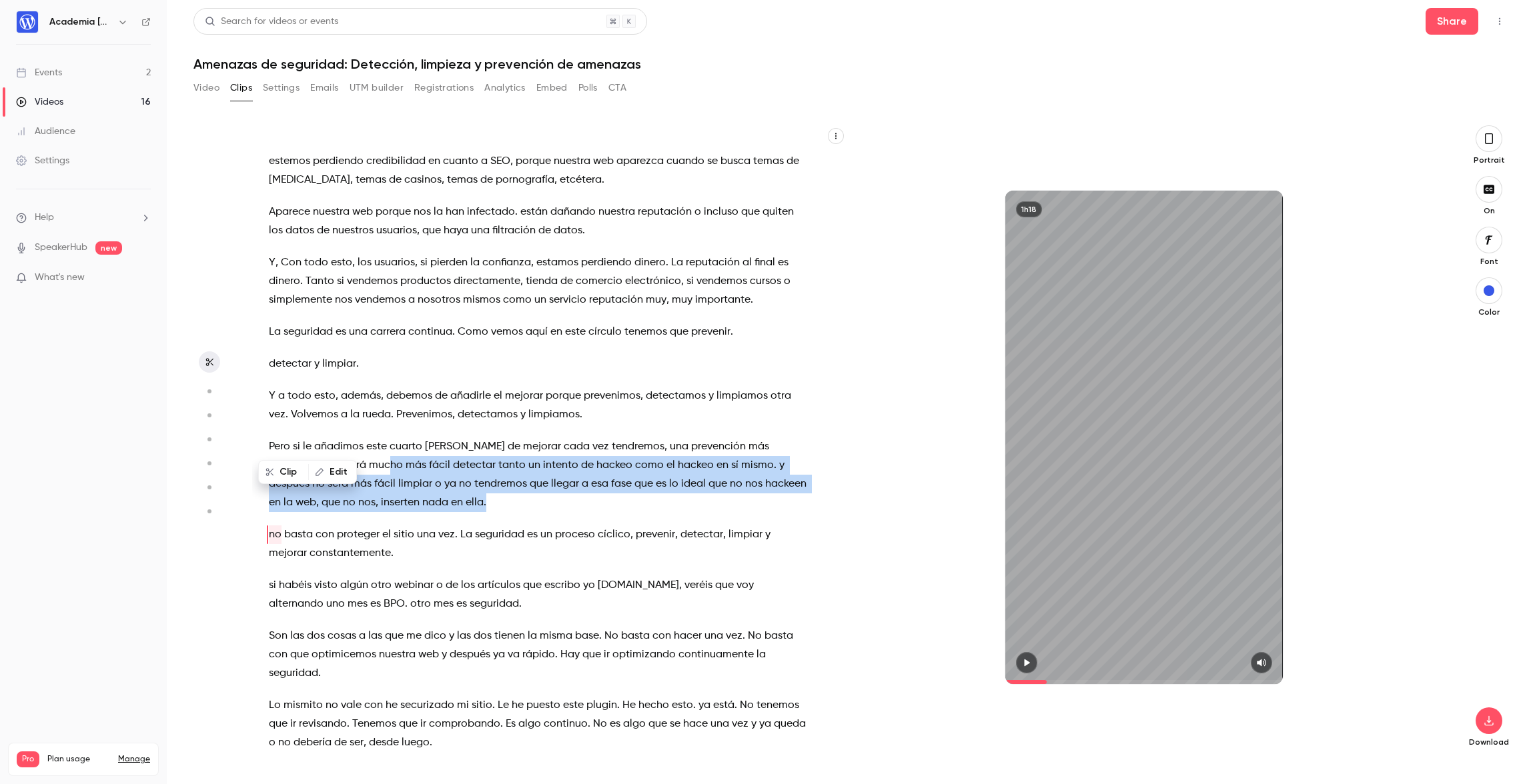
drag, startPoint x: 384, startPoint y: 416, endPoint x: 287, endPoint y: 379, distance: 103.8
click at [287, 438] on p "Pero si le añadimos este cuarto [PERSON_NAME] de mejorar cada vez tendremos , u…" at bounding box center [539, 475] width 541 height 74
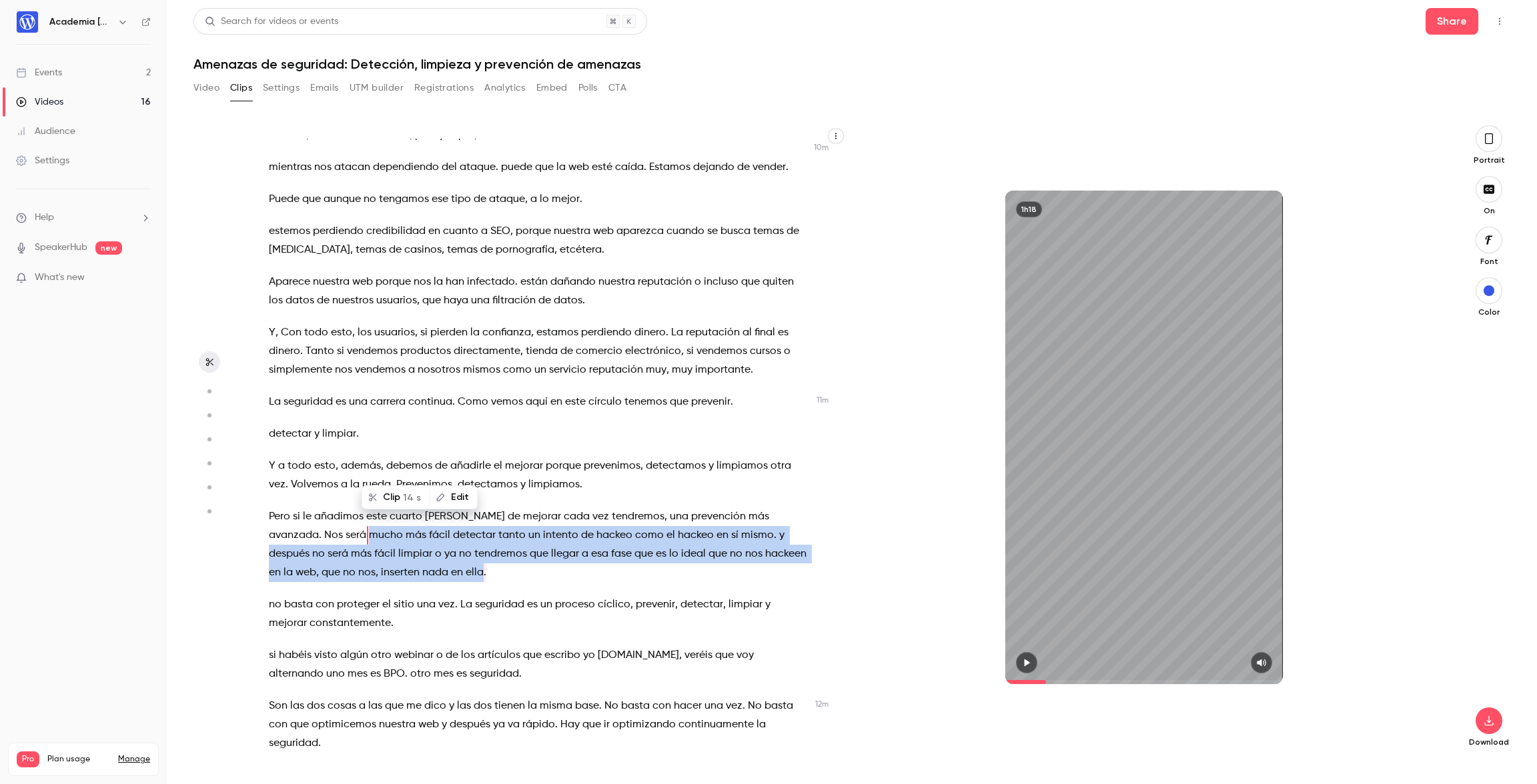
click at [299, 409] on div "a YouTube . pero dice que 10 segundos y de 10 segundos nada . Pero bueno , allá…" at bounding box center [546, 444] width 588 height 610
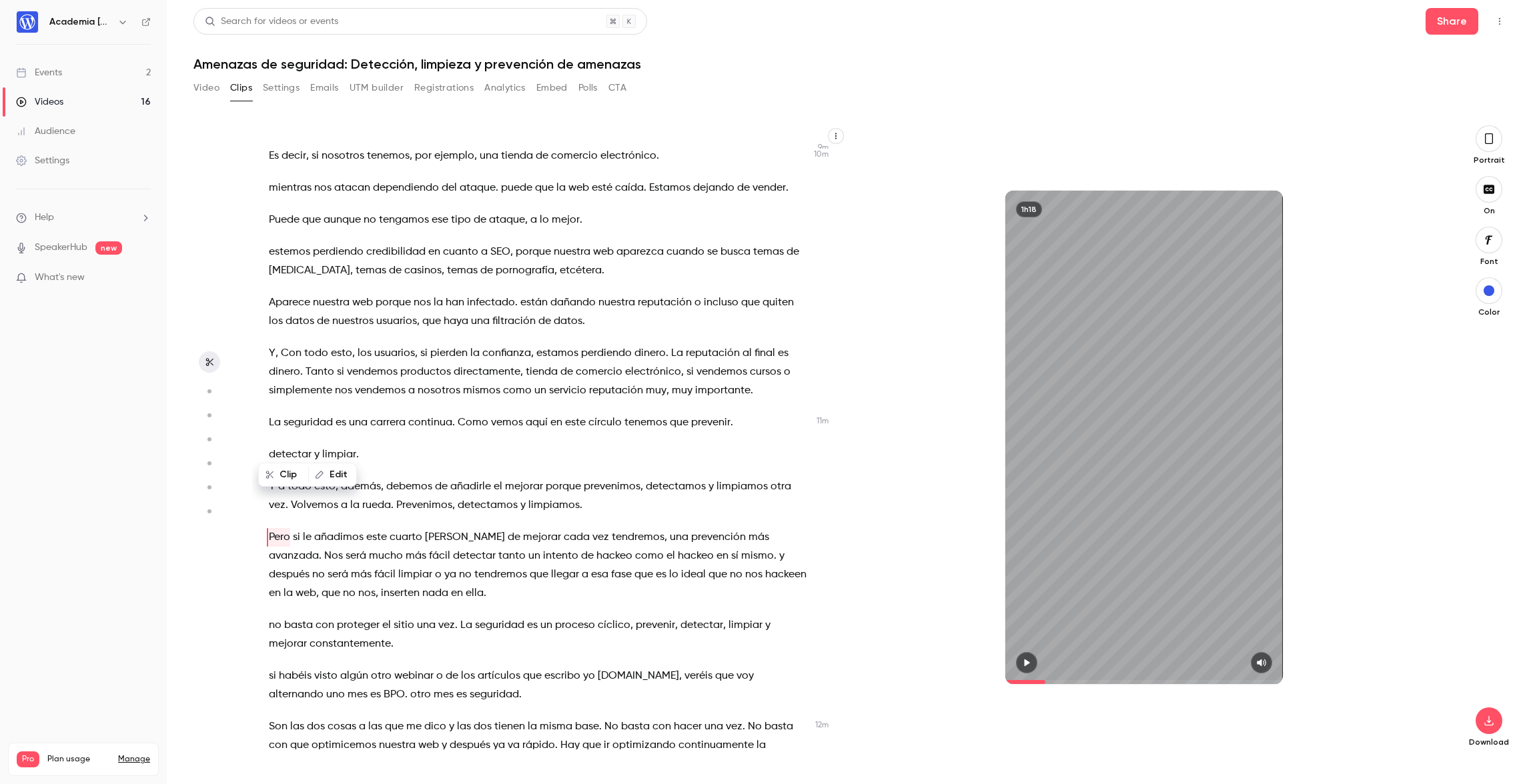
scroll to position [3173, 0]
click at [383, 528] on p "Pero si le añadimos este cuarto [PERSON_NAME] de mejorar cada vez tendremos , u…" at bounding box center [539, 565] width 541 height 74
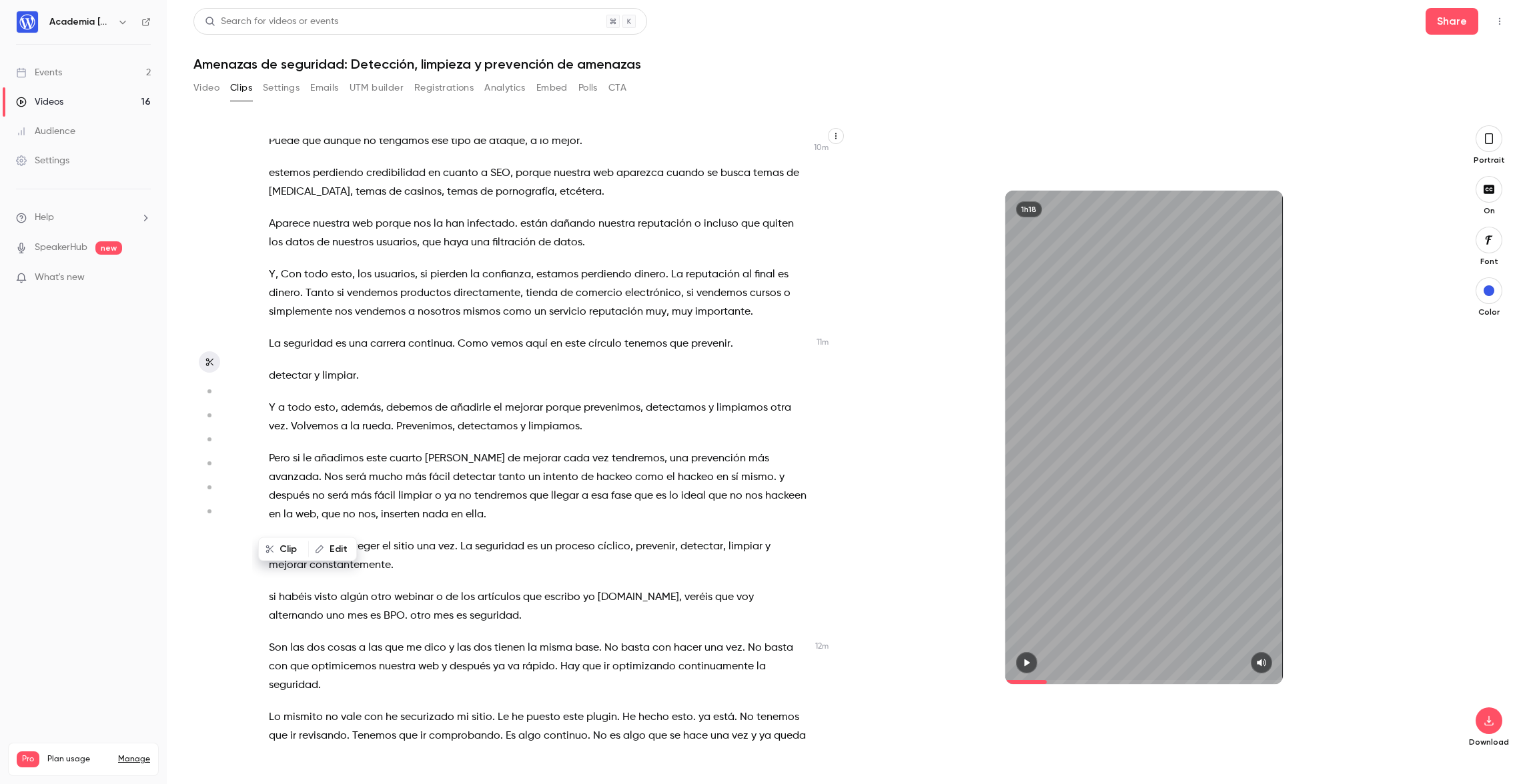
scroll to position [3261, 0]
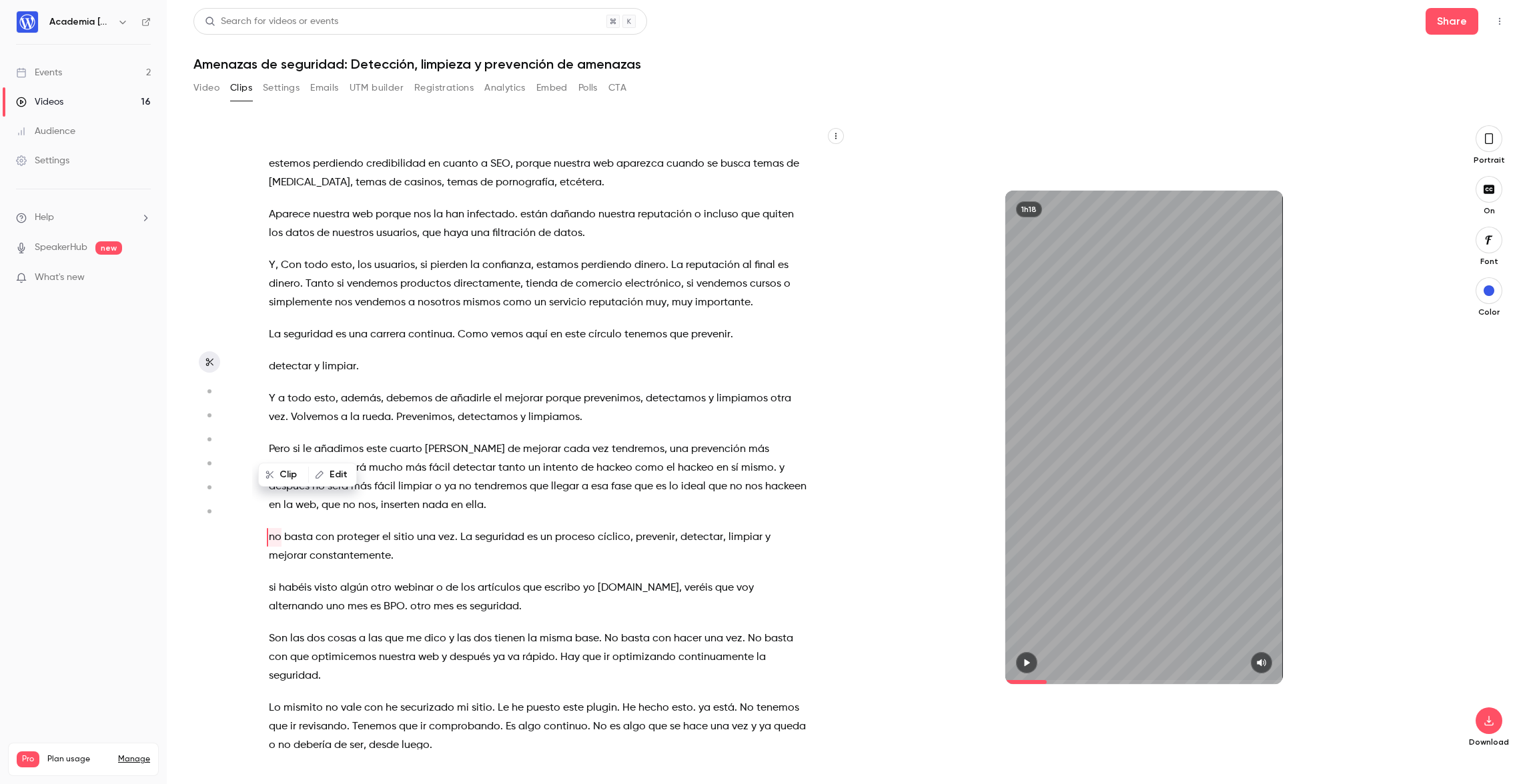
click at [465, 496] on span "ella" at bounding box center [474, 505] width 18 height 19
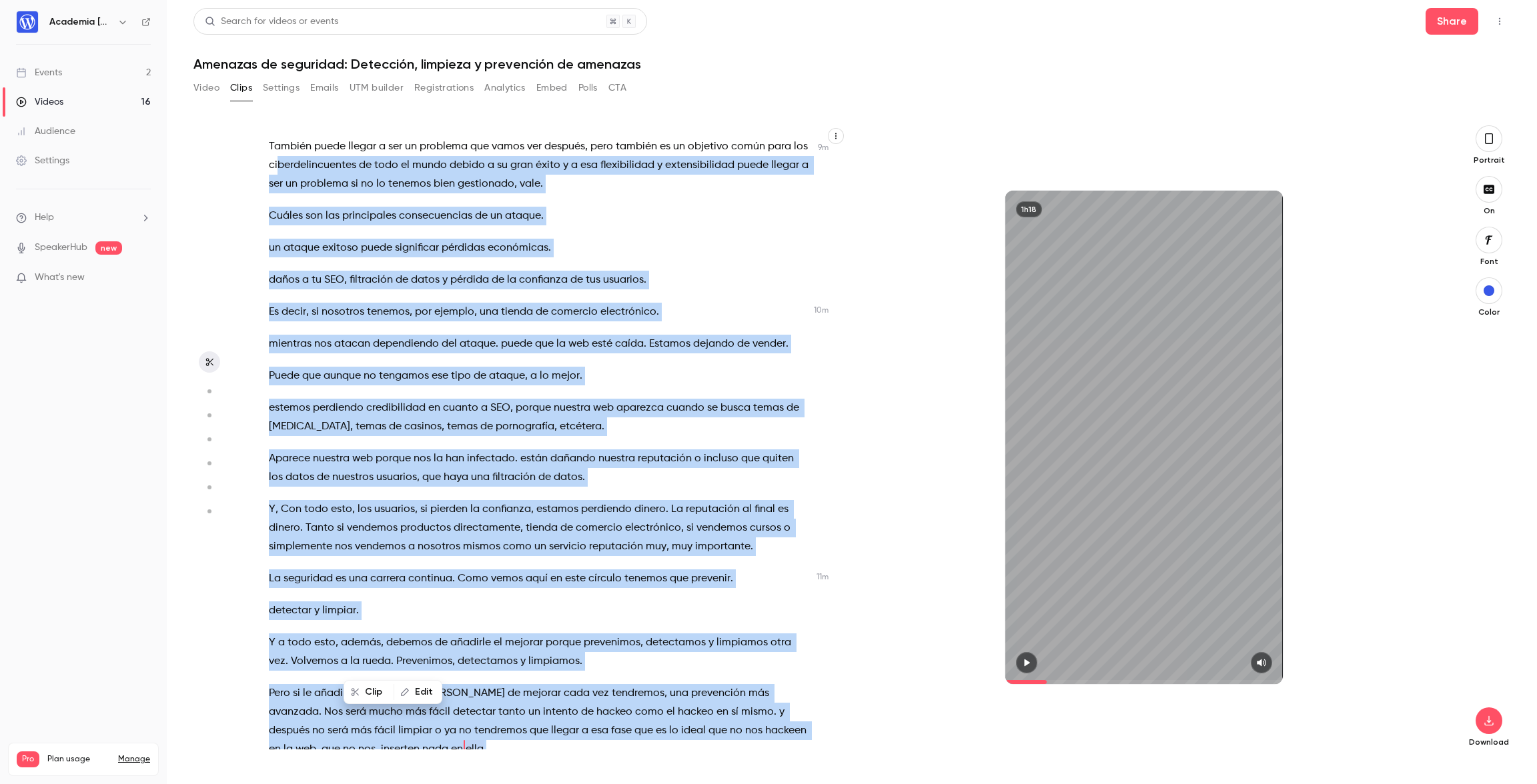
scroll to position [2897, 0]
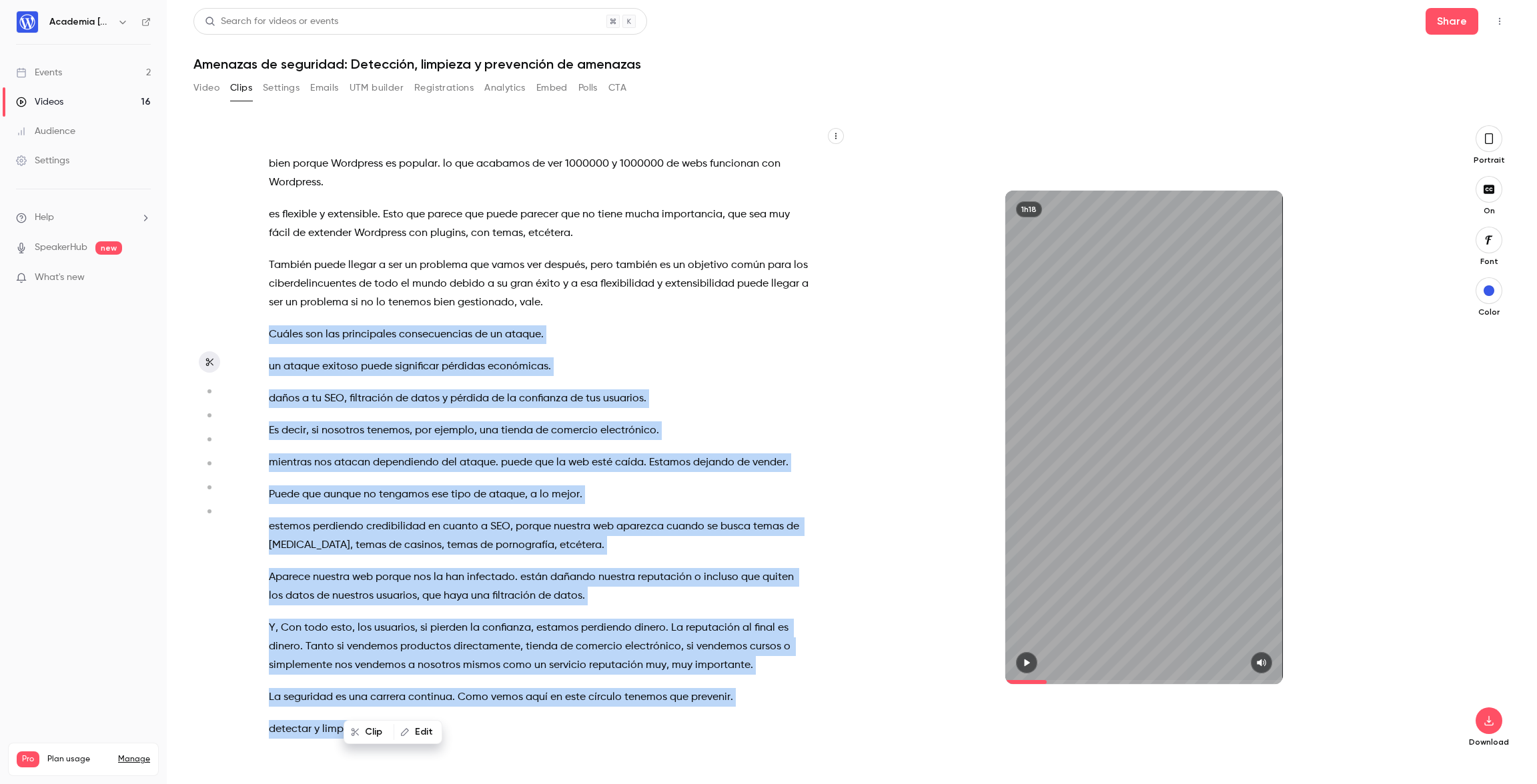
drag, startPoint x: 363, startPoint y: 436, endPoint x: 266, endPoint y: 232, distance: 225.9
click at [266, 232] on div "a YouTube . pero dice que 10 segundos y de 10 segundos nada . Pero bueno , allá…" at bounding box center [546, 444] width 588 height 610
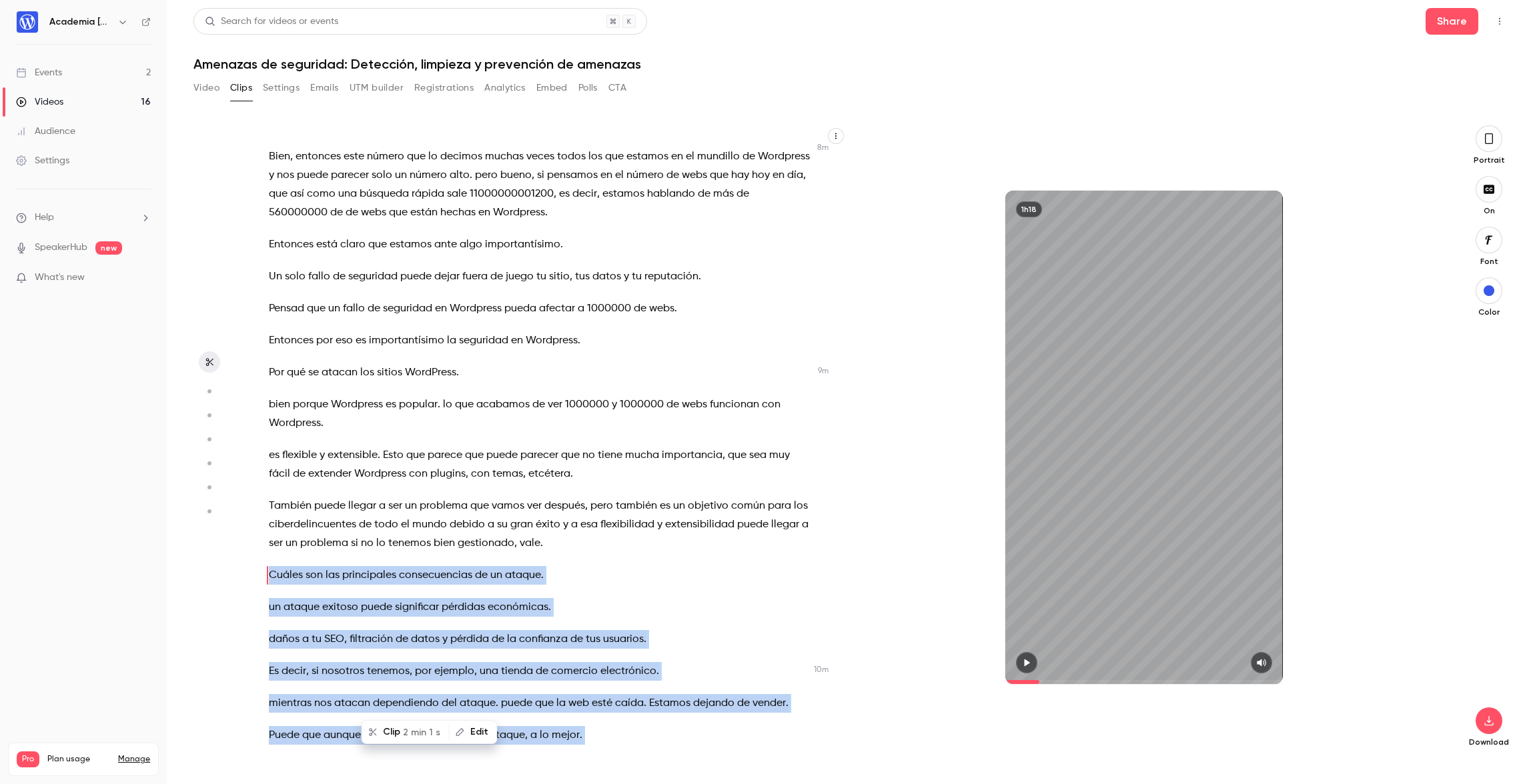
scroll to position [2652, 0]
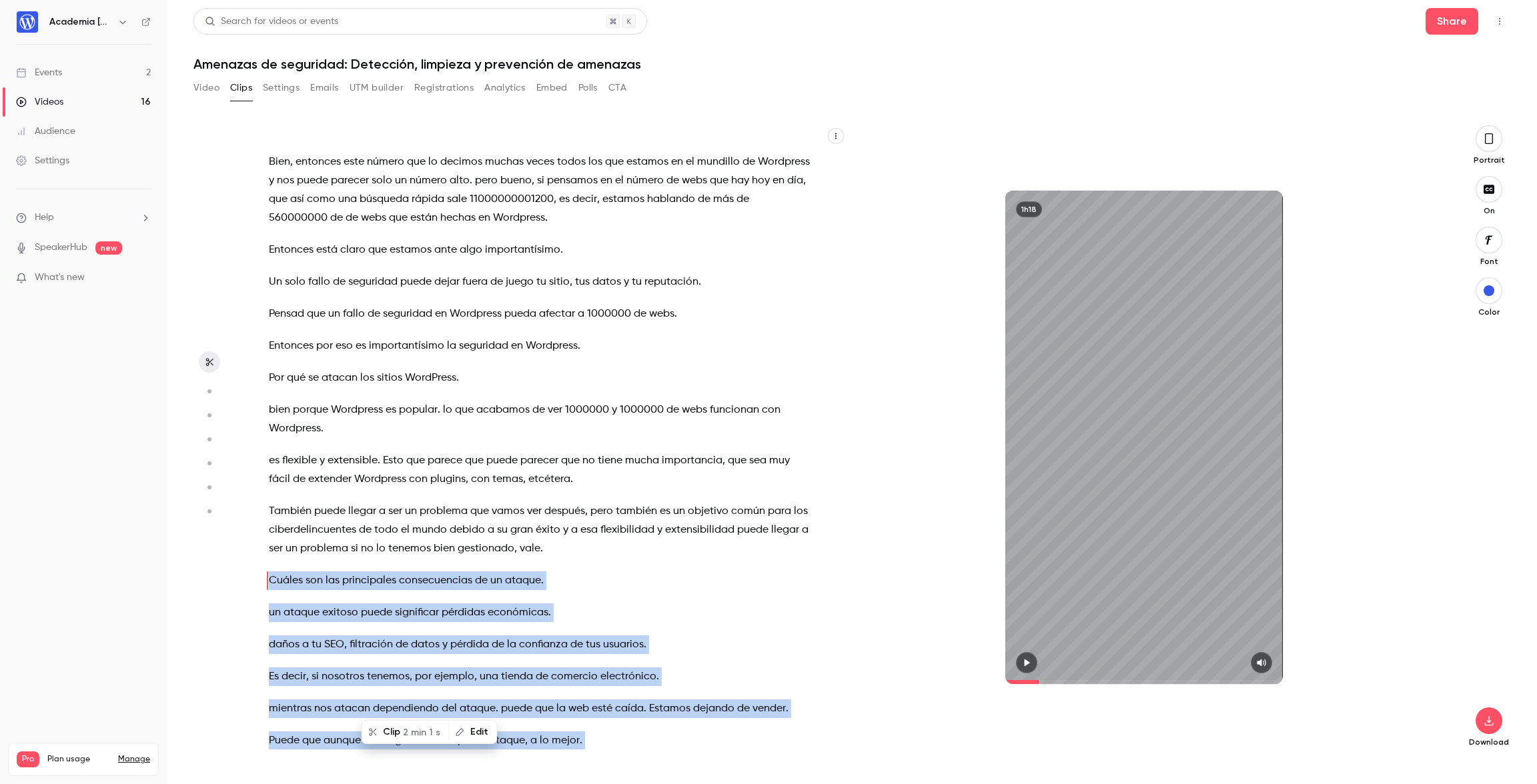
click at [417, 729] on span "2 min 1 s" at bounding box center [422, 733] width 38 height 14
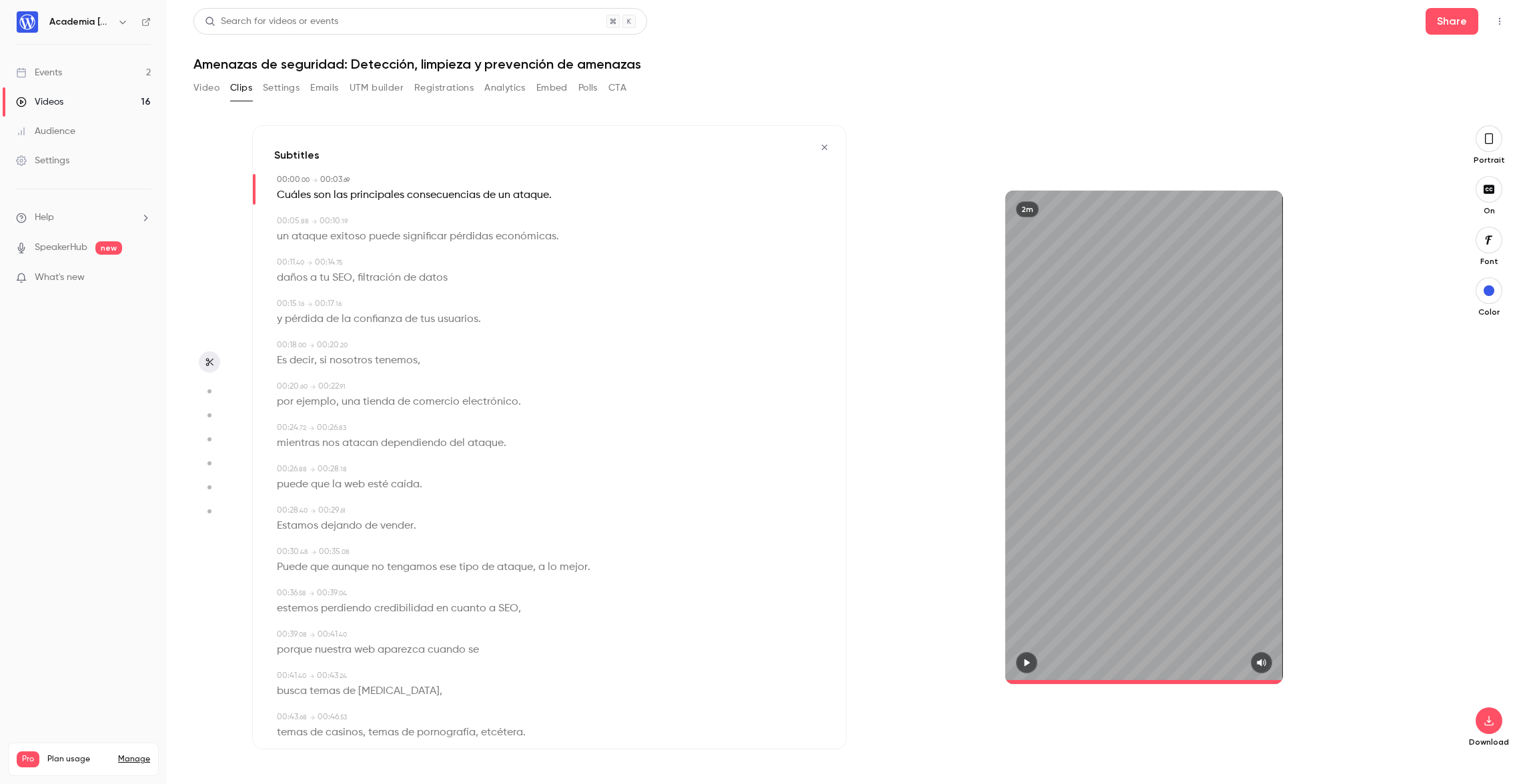
type input "*"
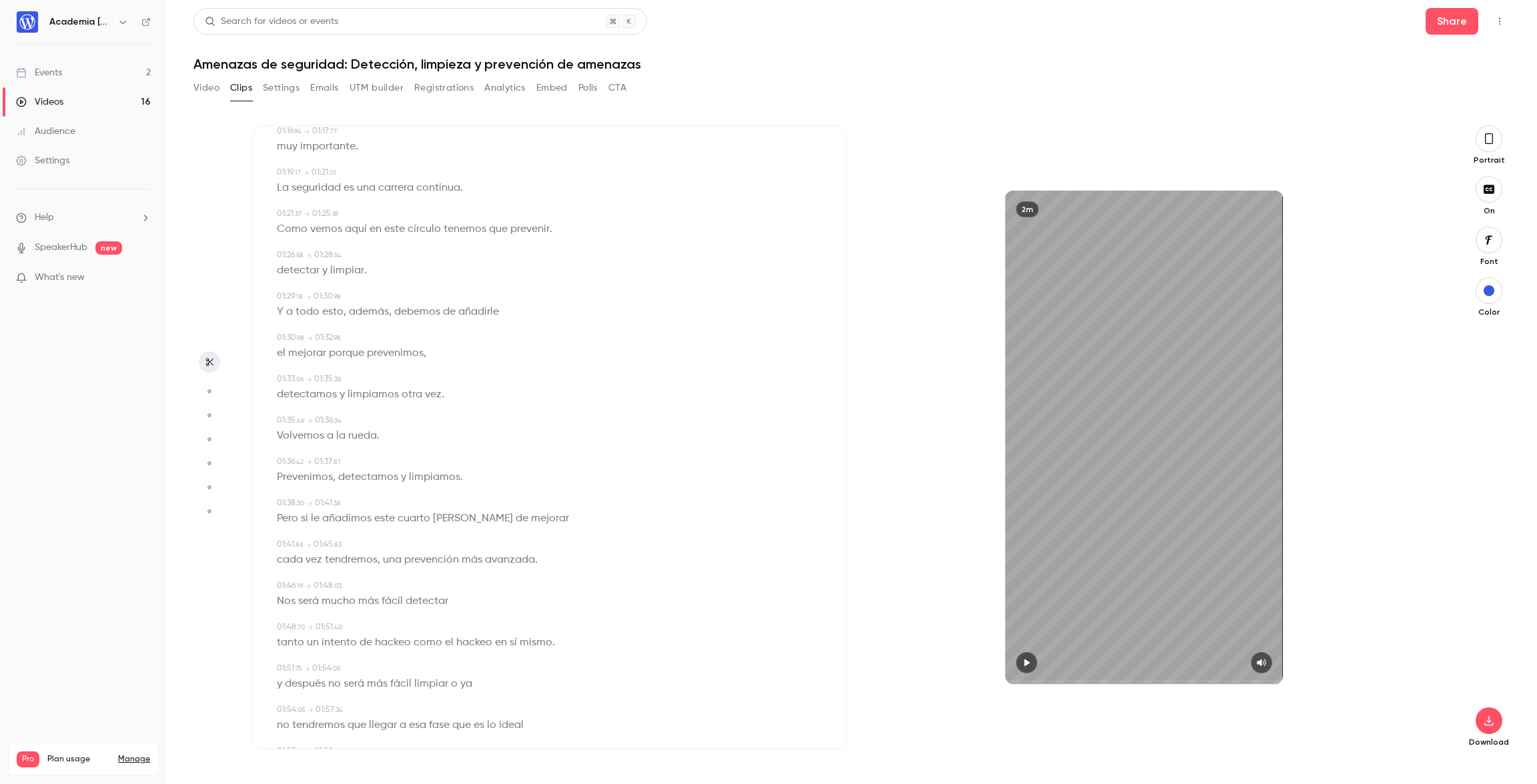
scroll to position [1183, 0]
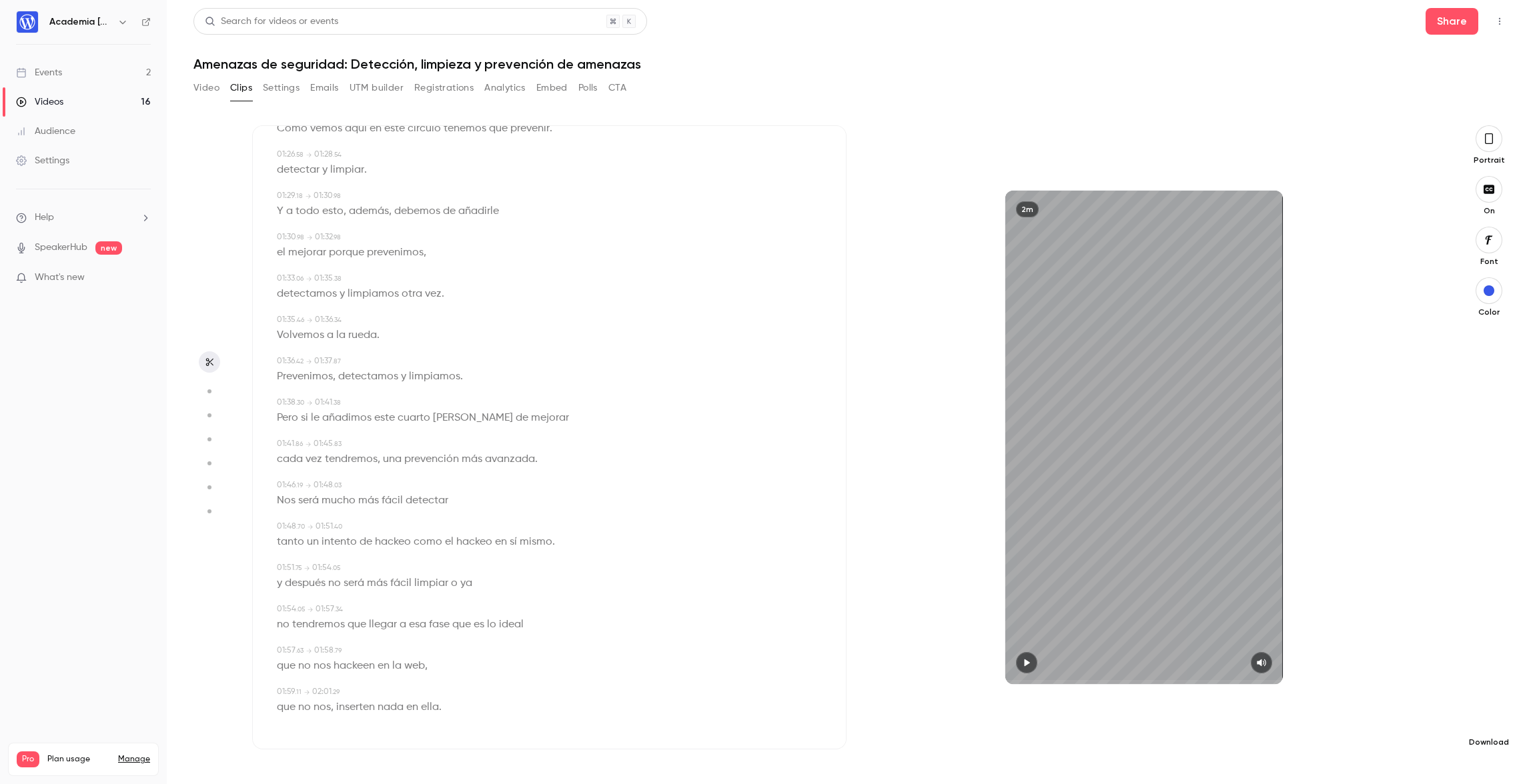
click at [1482, 722] on icon "button" at bounding box center [1488, 721] width 16 height 10
click at [277, 86] on button "Settings" at bounding box center [281, 87] width 37 height 21
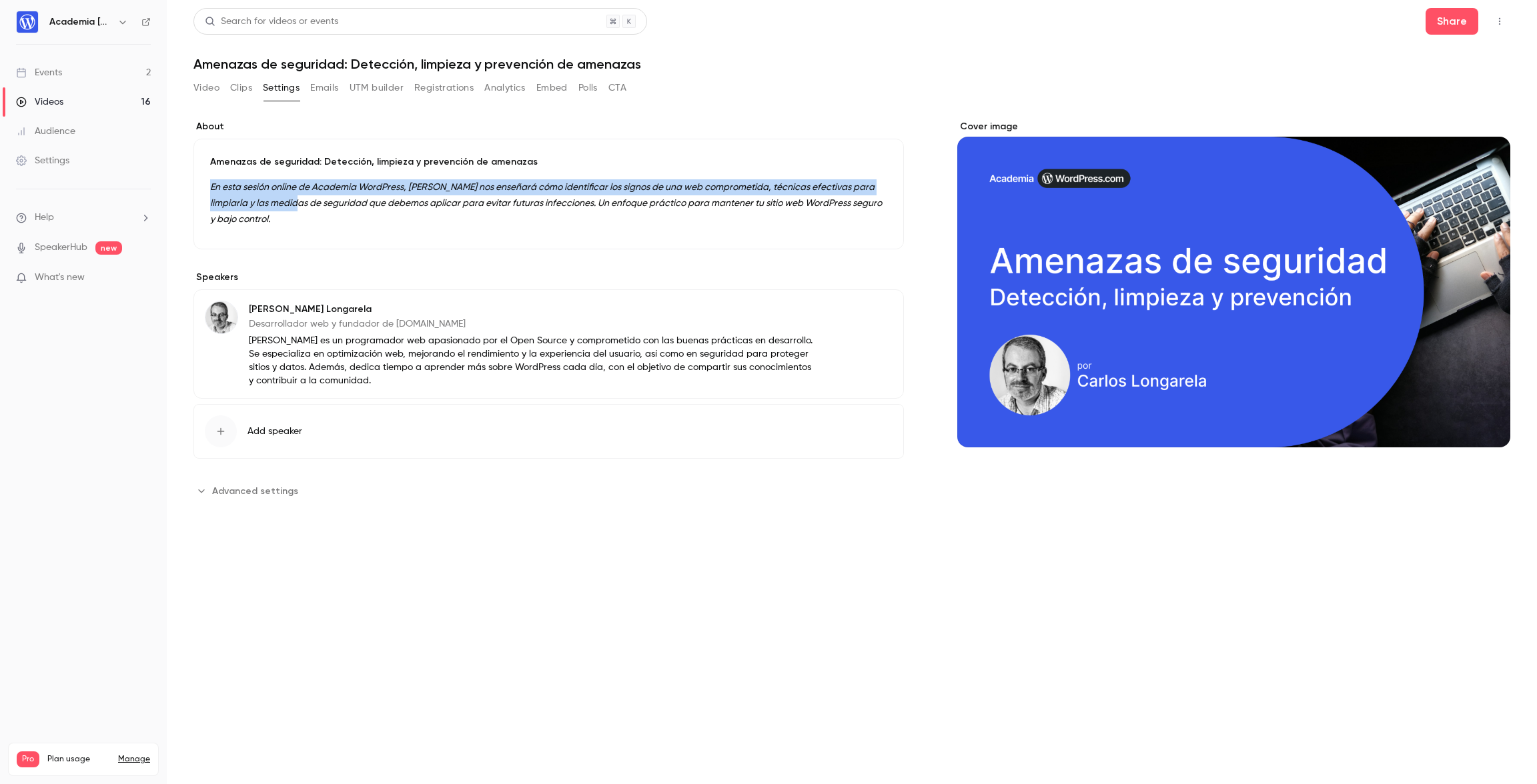
drag, startPoint x: 271, startPoint y: 209, endPoint x: 208, endPoint y: 193, distance: 65.0
click at [203, 191] on div "Amenazas de seguridad: Detección, limpieza y prevención de amenazas En esta ses…" at bounding box center [548, 193] width 711 height 110
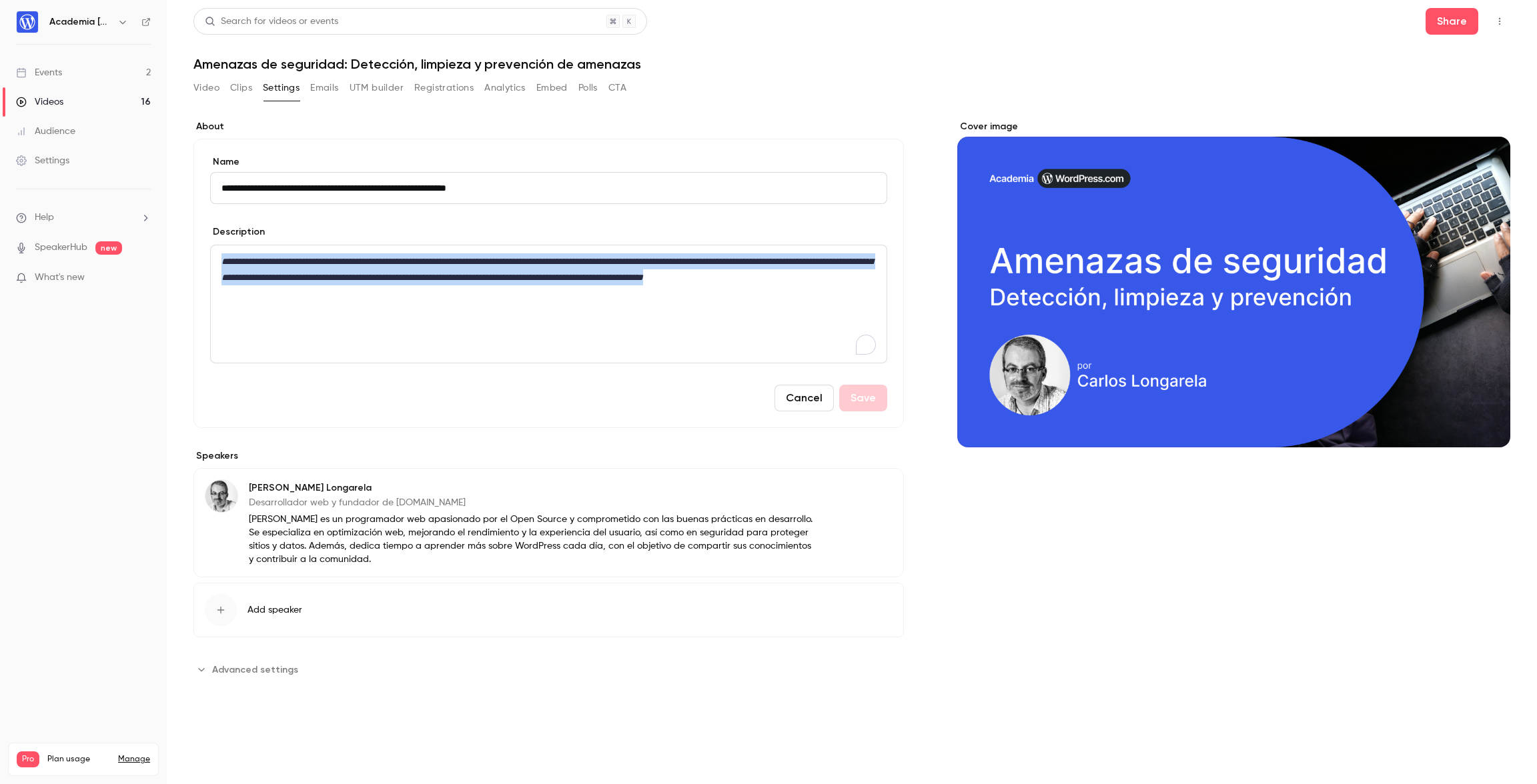
drag, startPoint x: 391, startPoint y: 295, endPoint x: 220, endPoint y: 262, distance: 174.2
click at [220, 262] on div "**********" at bounding box center [548, 304] width 676 height 117
click at [399, 286] on p "**********" at bounding box center [548, 268] width 654 height 32
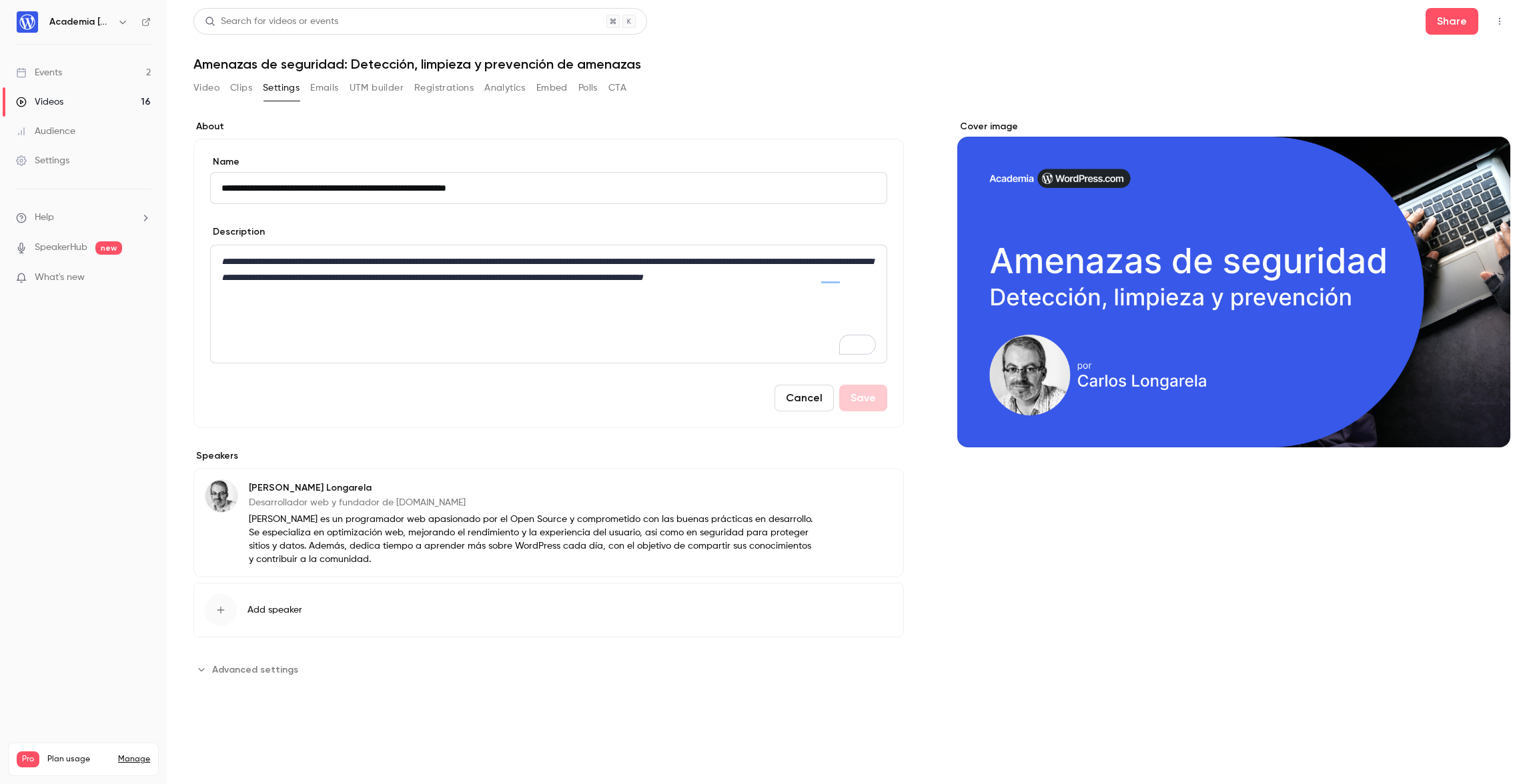
click at [364, 328] on div "**********" at bounding box center [548, 304] width 676 height 117
click at [244, 86] on button "Clips" at bounding box center [241, 87] width 22 height 21
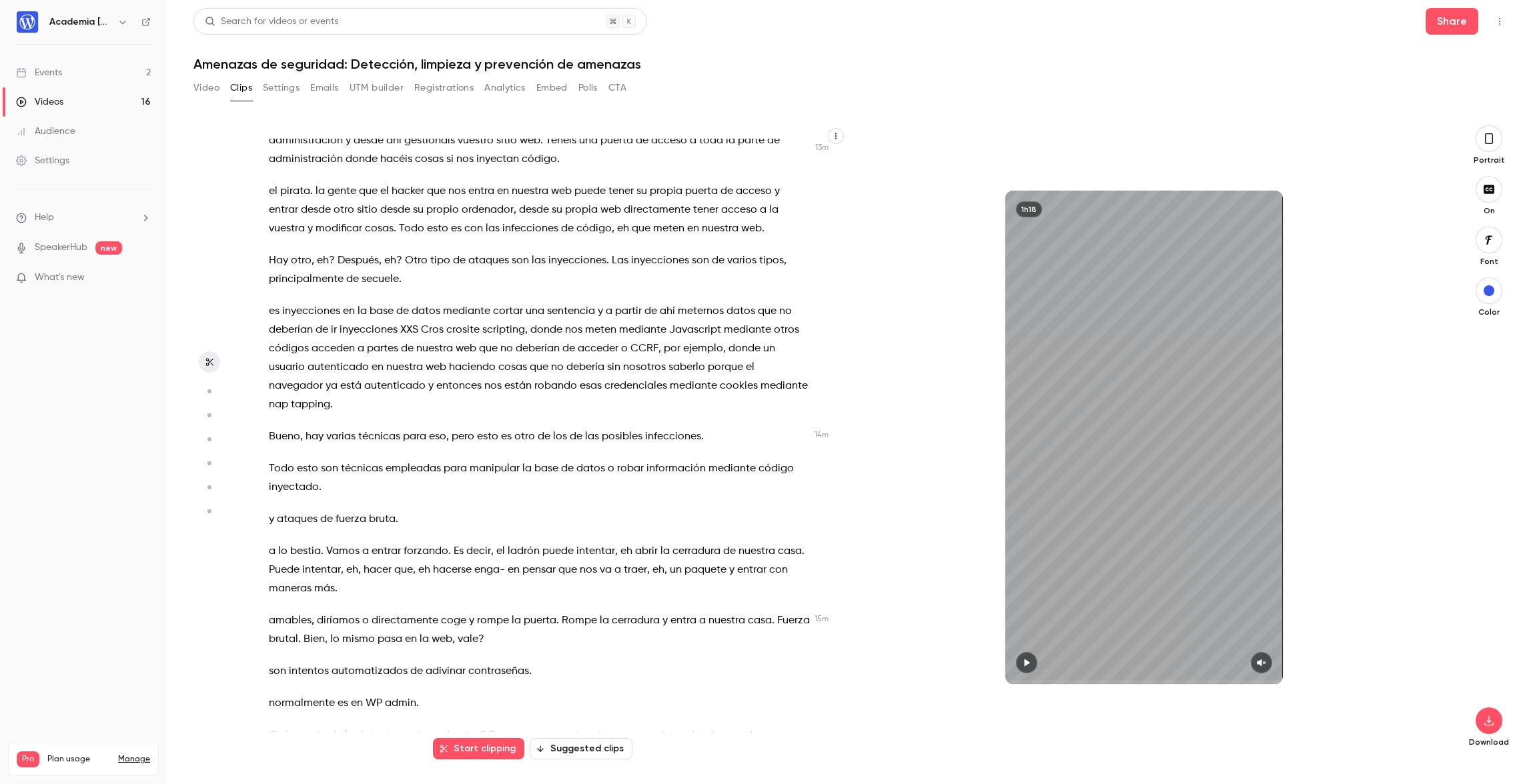
scroll to position [4066, 0]
